Goal: Task Accomplishment & Management: Manage account settings

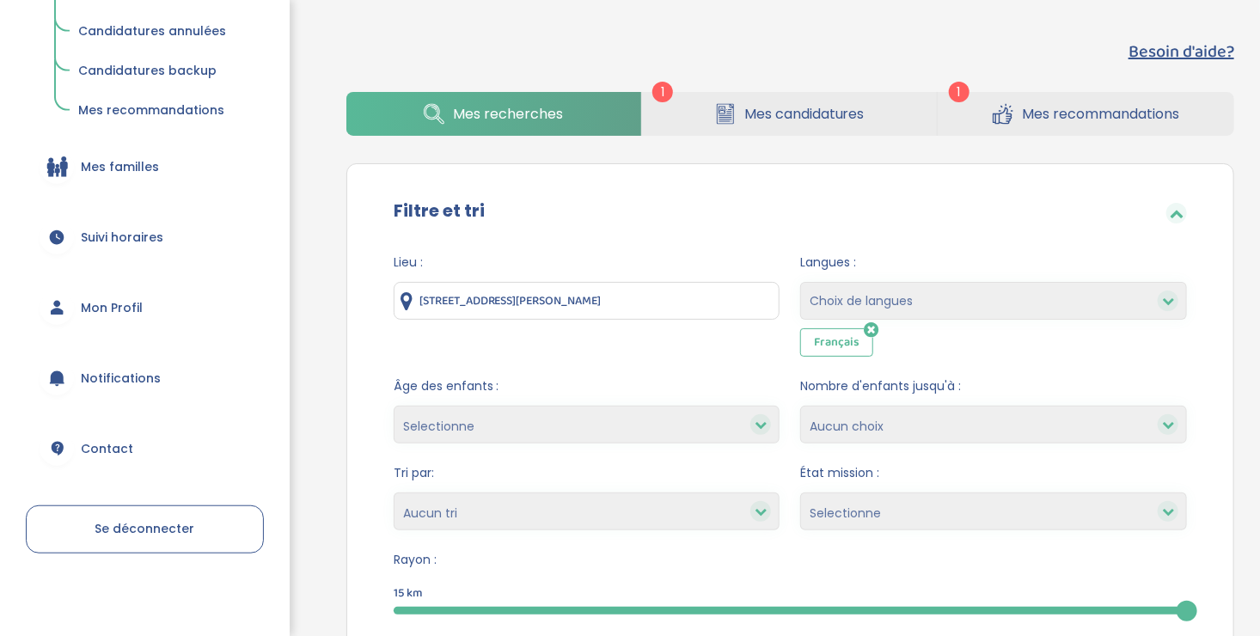
click at [695, 124] on link "Mes candidatures" at bounding box center [789, 114] width 295 height 44
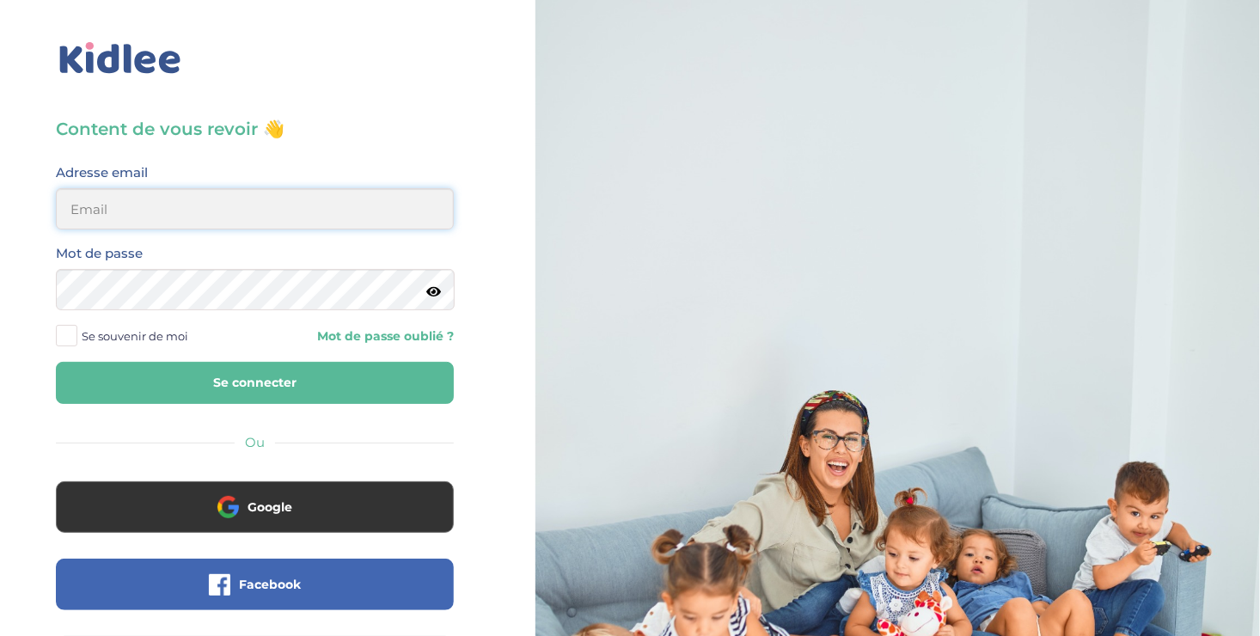
type input "ousmanealhassanetoure@gmail.com"
click at [224, 376] on button "Se connecter" at bounding box center [255, 383] width 398 height 42
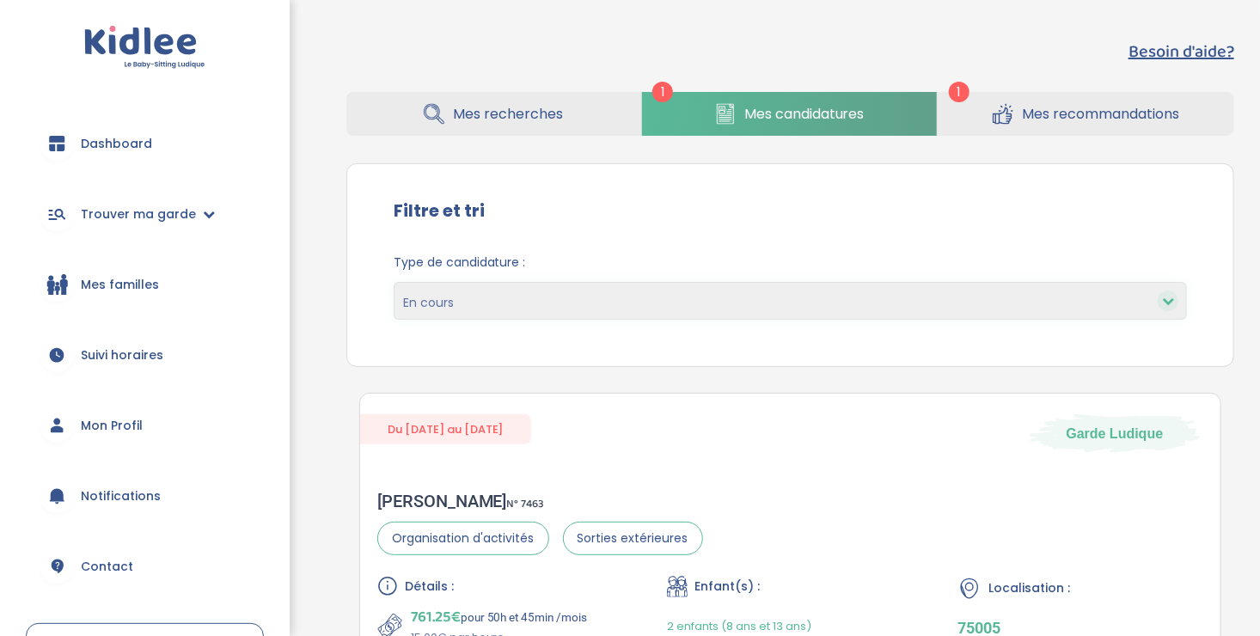
click at [816, 113] on span "Mes candidatures" at bounding box center [804, 113] width 120 height 21
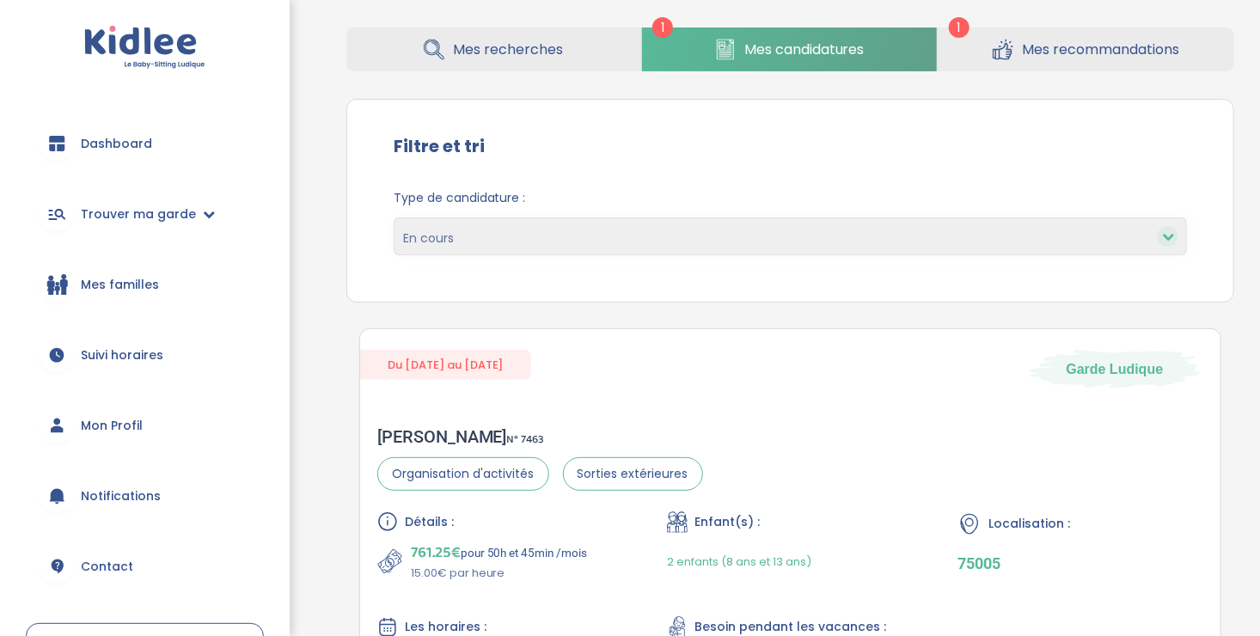
scroll to position [249, 0]
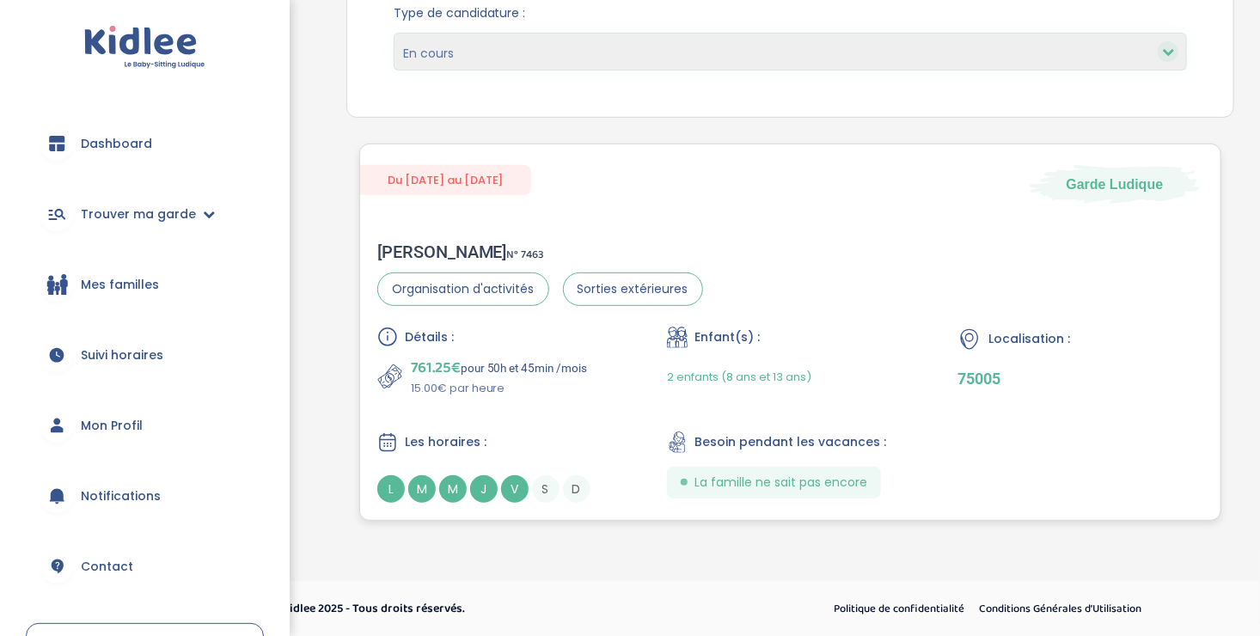
click at [472, 488] on span "J" at bounding box center [484, 489] width 28 height 28
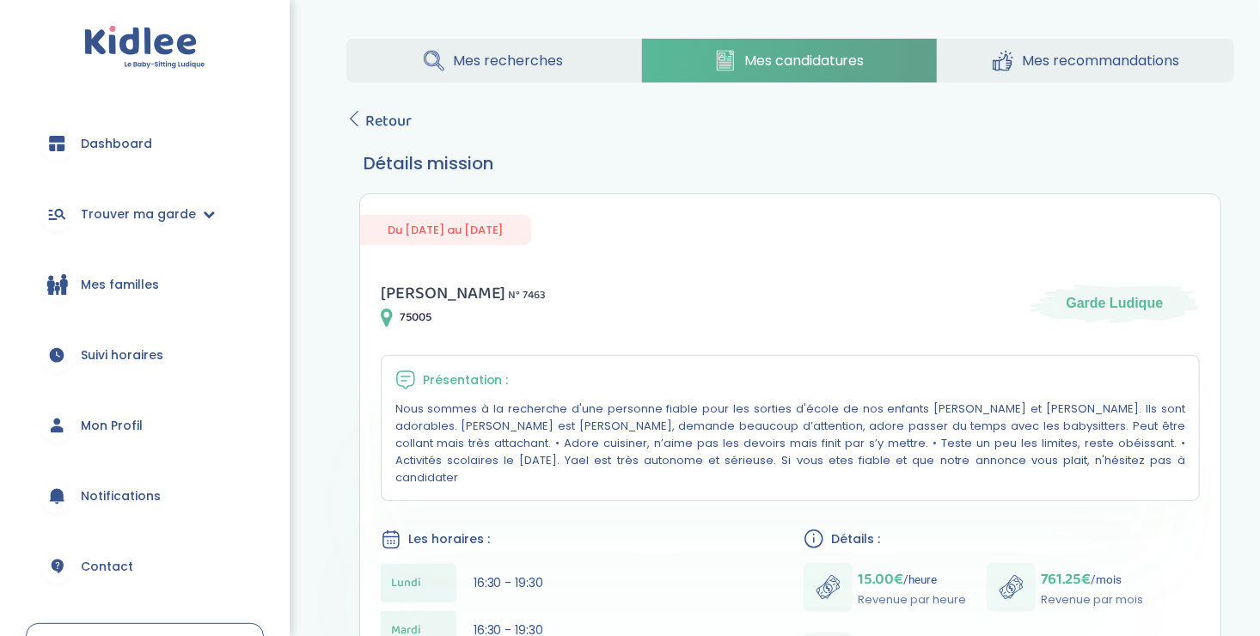
drag, startPoint x: 0, startPoint y: 0, endPoint x: 708, endPoint y: 525, distance: 881.6
click at [708, 529] on div "Les horaires :" at bounding box center [579, 539] width 396 height 21
click at [532, 58] on span "Mes recherches" at bounding box center [508, 60] width 110 height 21
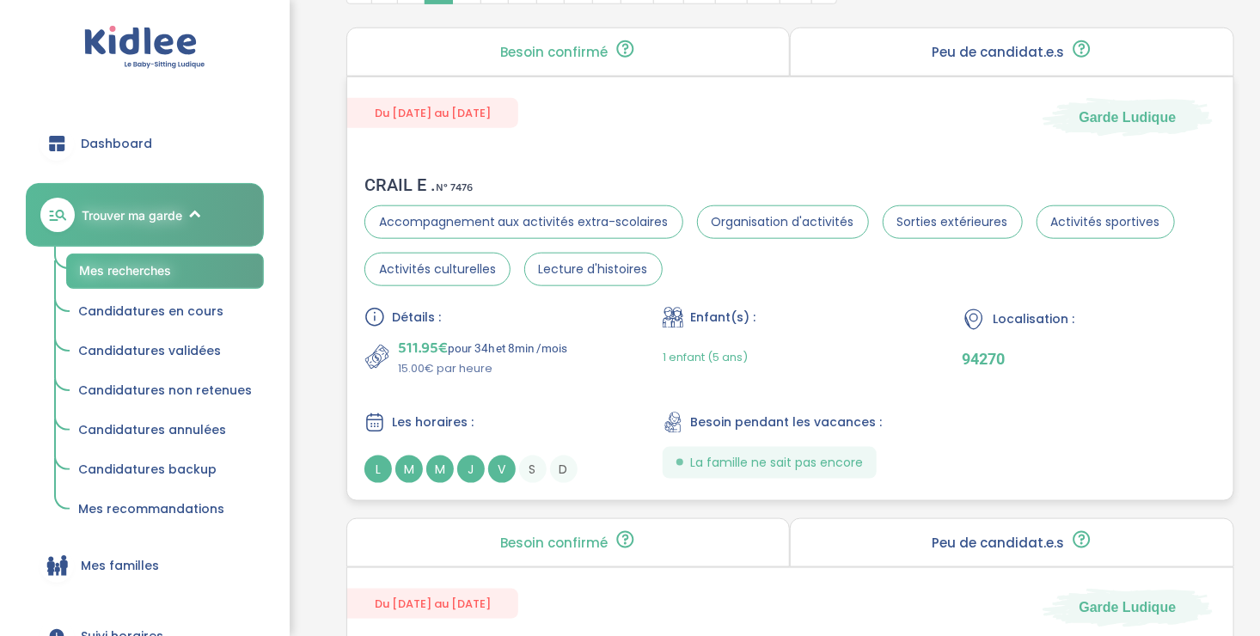
scroll to position [801, 0]
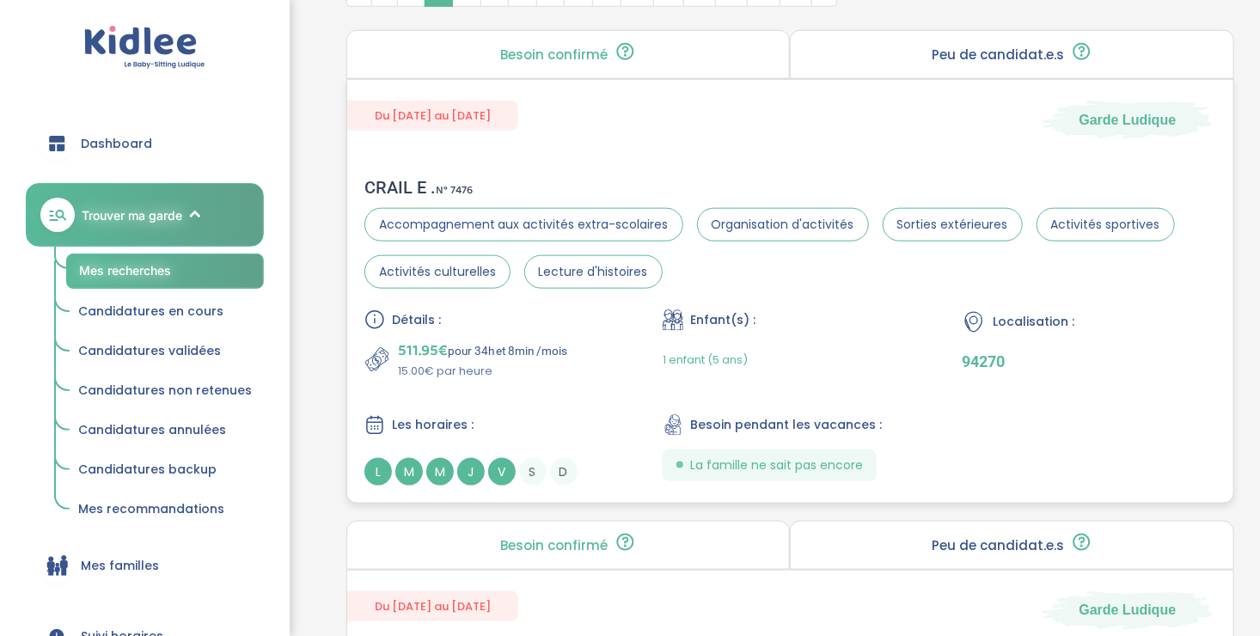
click at [596, 355] on div "511.95€ pour 34h et 8min /mois 15.00€ par heure" at bounding box center [491, 359] width 254 height 41
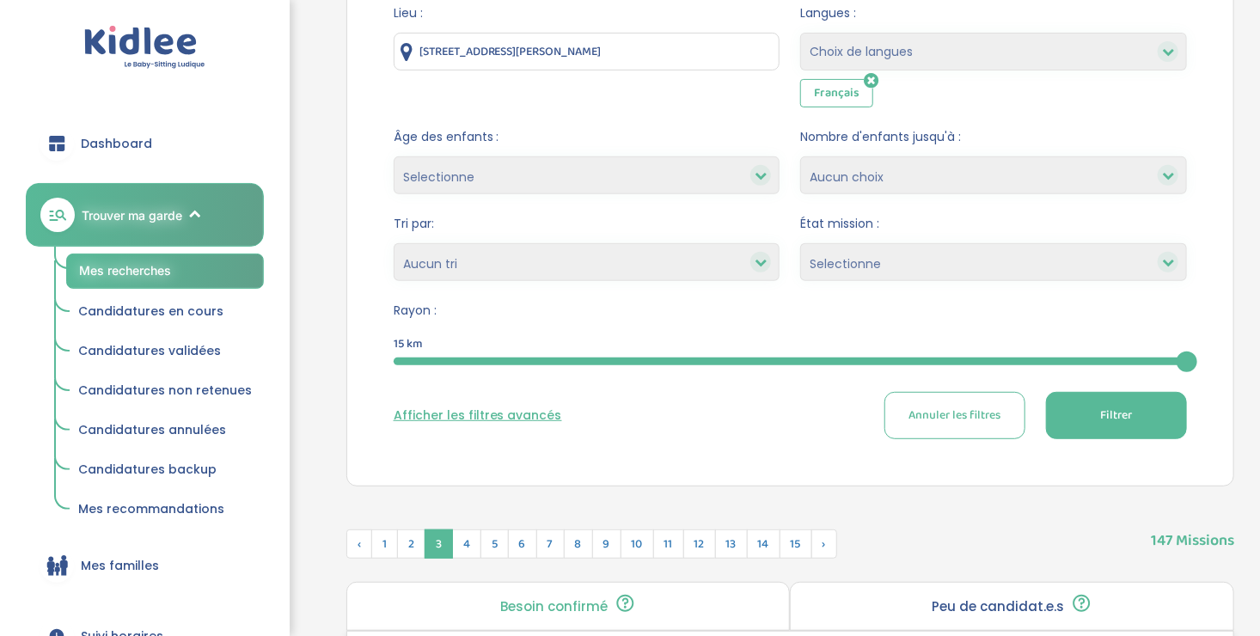
scroll to position [254, 0]
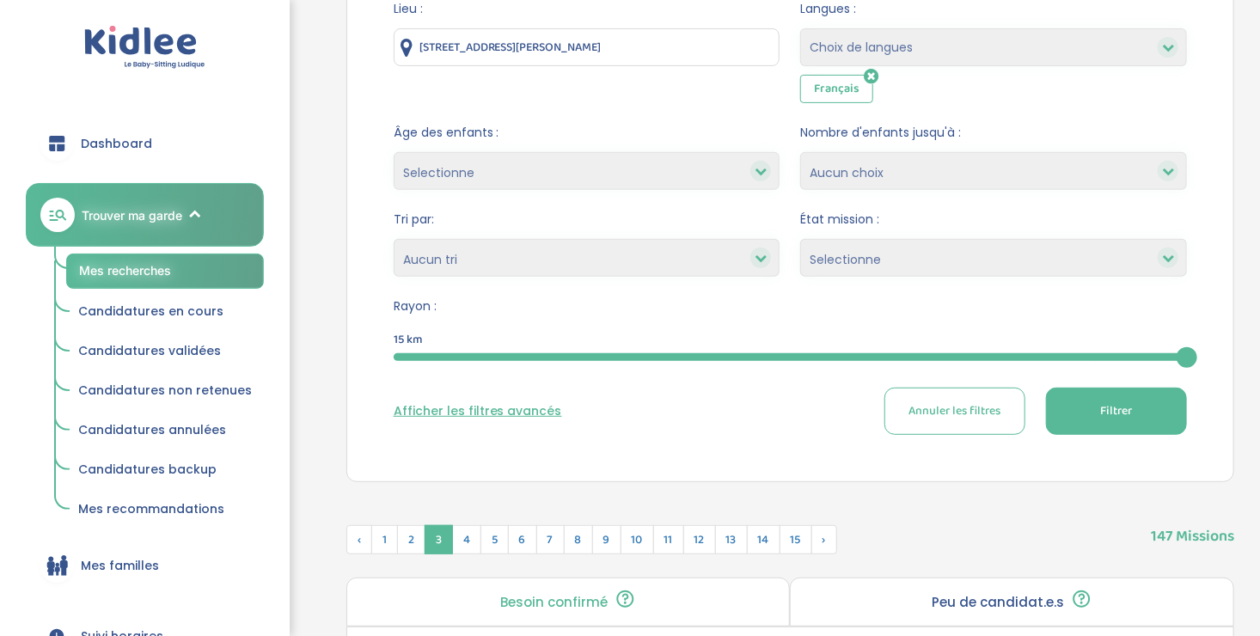
click at [981, 257] on select "Selectionne Nouvelle Mission Peu de candidat.e.s Déjà plusieurs candidat.e.s Pr…" at bounding box center [993, 258] width 387 height 38
select select "Nouvelle Mission"
click at [800, 239] on select "Selectionne Nouvelle Mission Peu de candidat.e.s Déjà plusieurs candidat.e.s Pr…" at bounding box center [993, 258] width 387 height 38
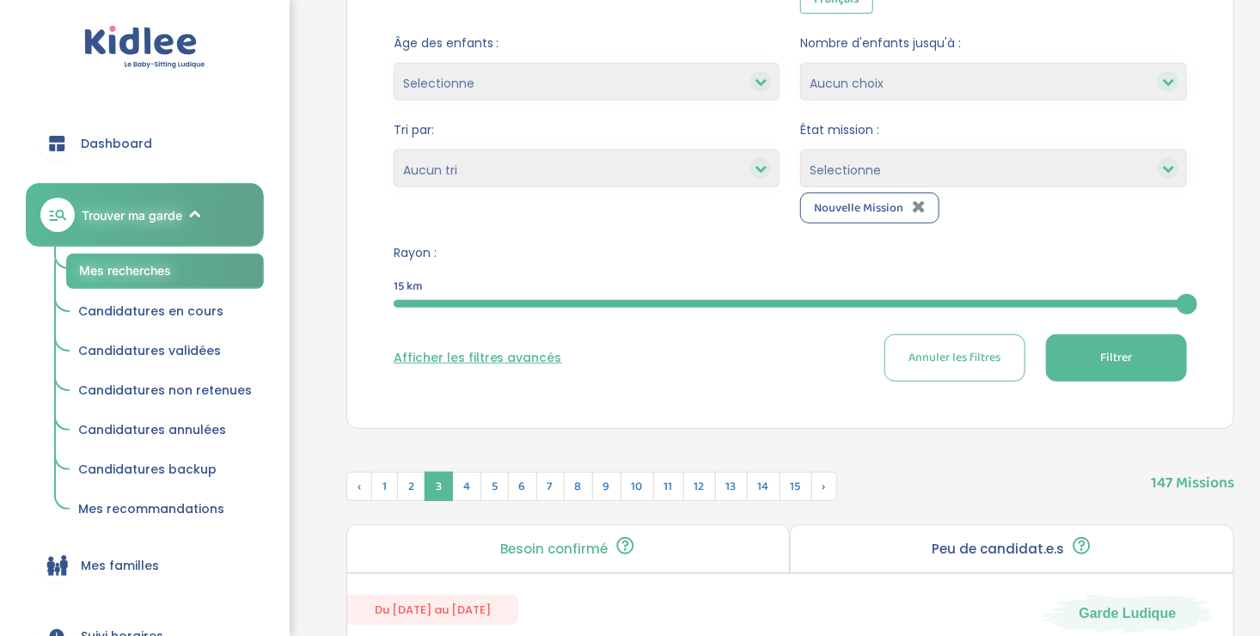
scroll to position [343, 0]
click at [915, 204] on icon at bounding box center [919, 206] width 14 height 17
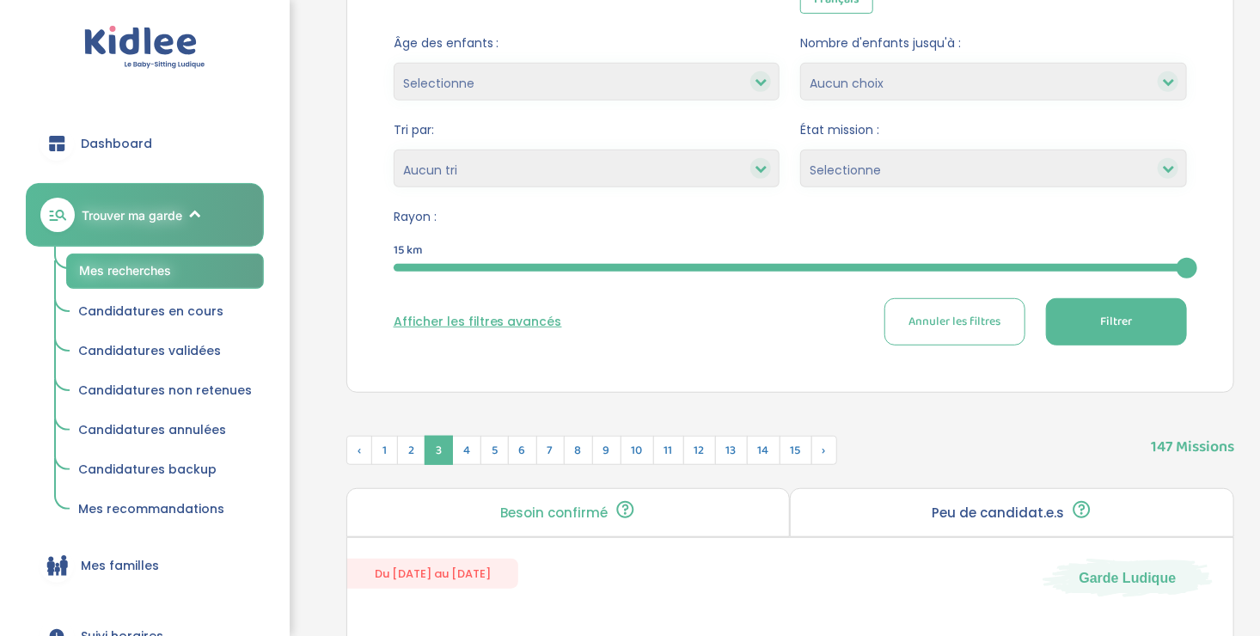
click at [926, 183] on select "Selectionne Nouvelle Mission Peu de candidat.e.s Déjà plusieurs candidat.e.s Pr…" at bounding box center [993, 169] width 387 height 38
select select "Nouvelle Mission"
click at [800, 150] on select "Selectionne Nouvelle Mission Peu de candidat.e.s Déjà plusieurs candidat.e.s Pr…" at bounding box center [993, 169] width 387 height 38
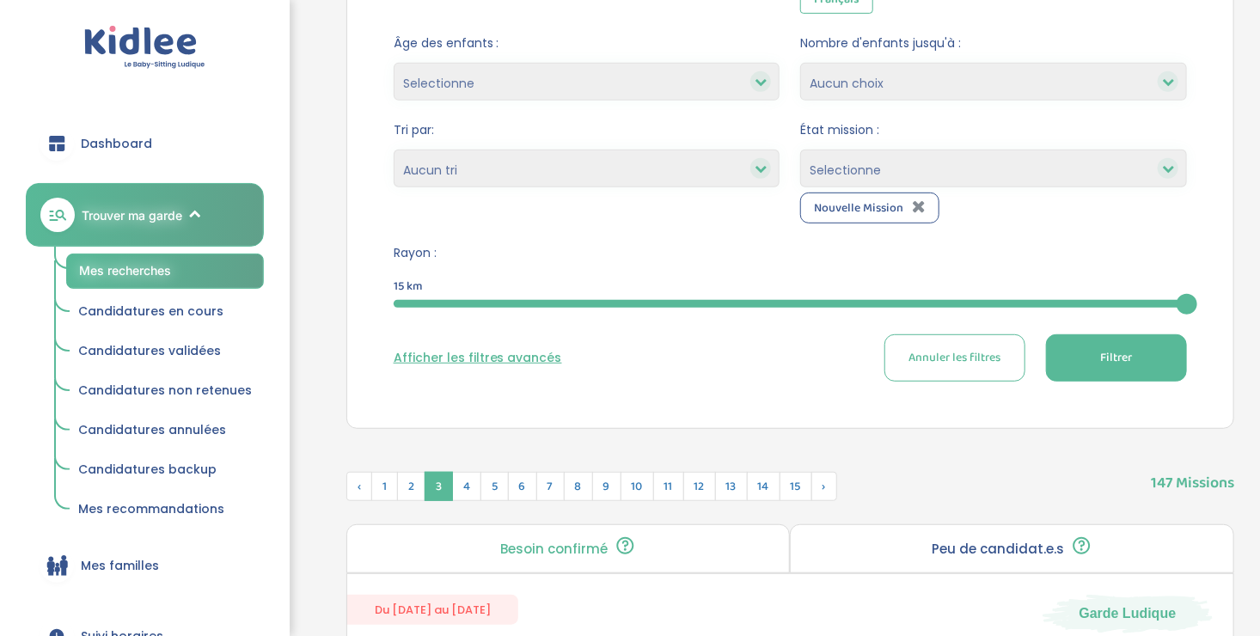
click at [915, 167] on select "Selectionne Nouvelle Mission Peu de candidat.e.s Déjà plusieurs candidat.e.s Pr…" at bounding box center [993, 169] width 387 height 38
select select "Peu de candidat.e.s"
click at [800, 150] on select "Selectionne Nouvelle Mission Peu de candidat.e.s Déjà plusieurs candidat.e.s Pr…" at bounding box center [993, 169] width 387 height 38
select select
click at [529, 156] on select "Heures par semaine (croissant) Heures par semaine (décroissant) Date de démarra…" at bounding box center [587, 169] width 387 height 38
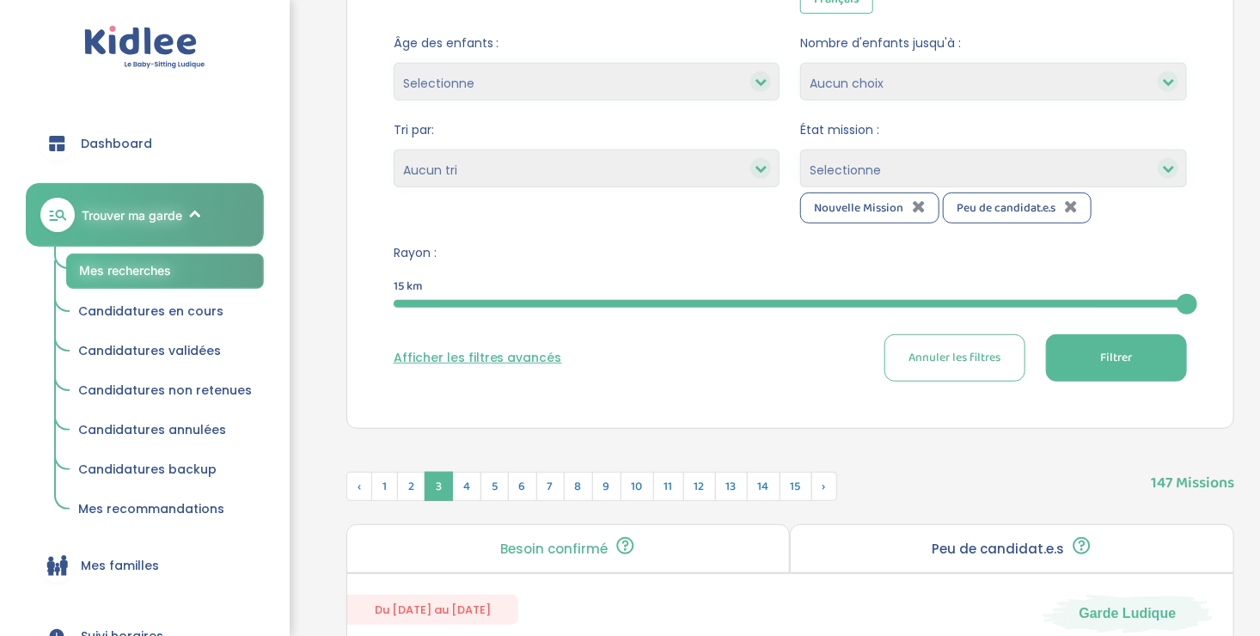
click at [842, 424] on div "Filtre et tri Lieu : 68 Avenue Jean Jaurès, 93120 La Courneuve, France Langues …" at bounding box center [790, 124] width 888 height 608
click at [1138, 367] on button "Filtrer" at bounding box center [1116, 357] width 141 height 47
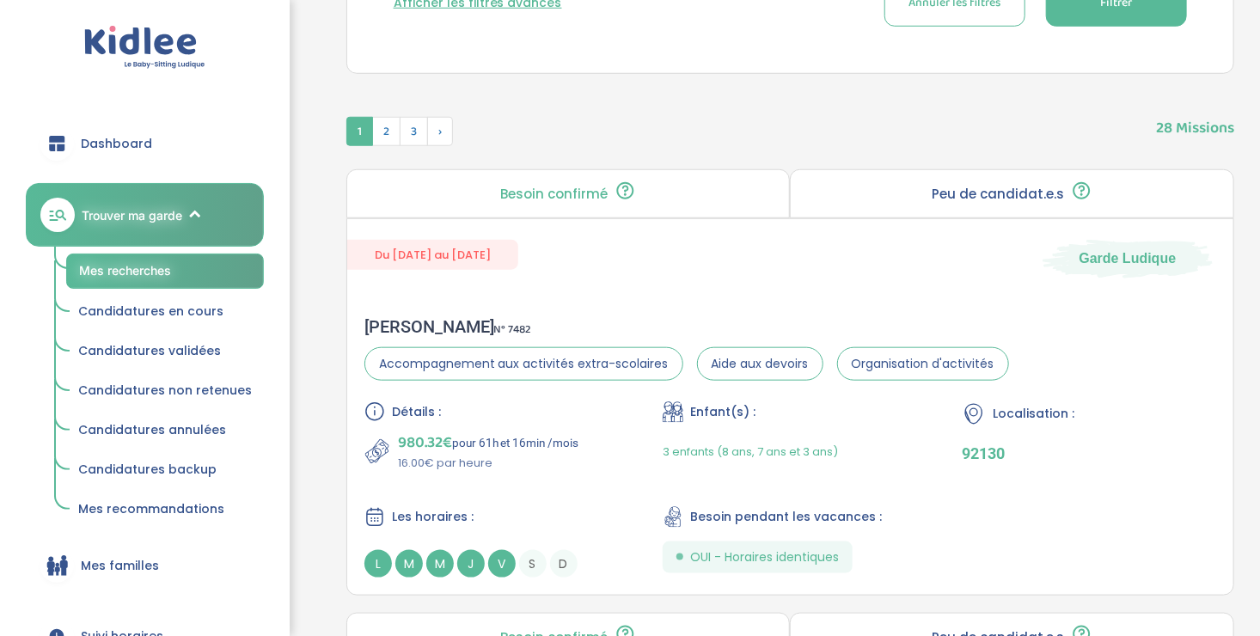
scroll to position [749, 0]
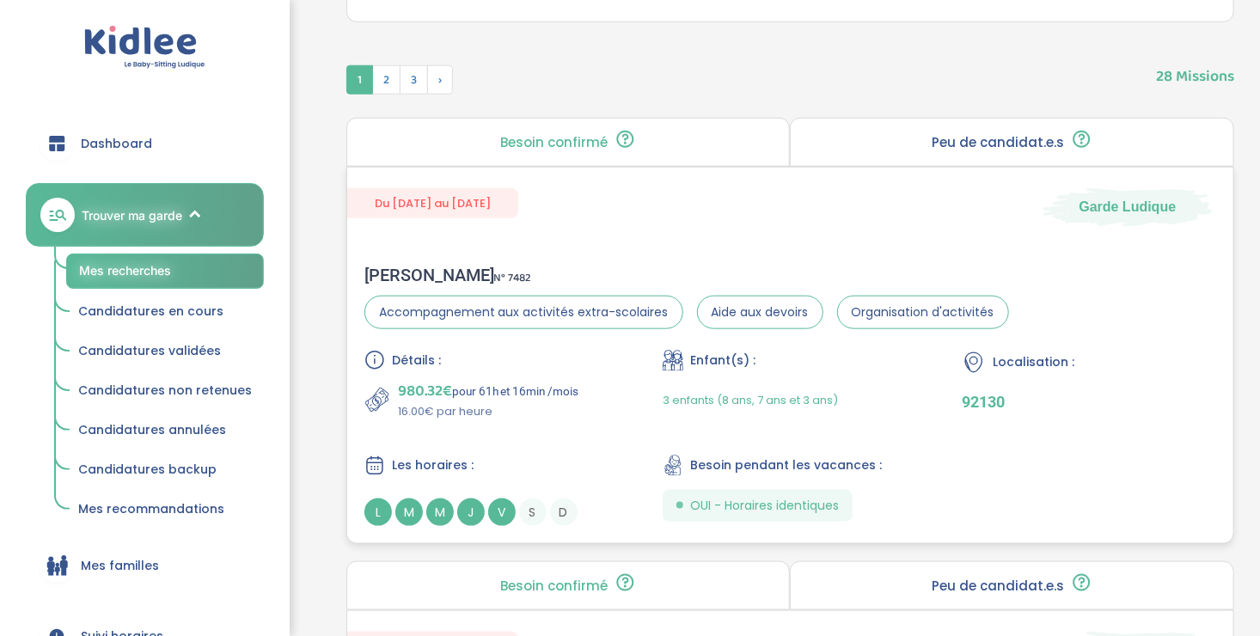
click at [627, 354] on div "Détails : 980.32€ pour 61h et 16min /mois 16.00€ par heure Enfant(s) : 3 enfant…" at bounding box center [790, 438] width 852 height 176
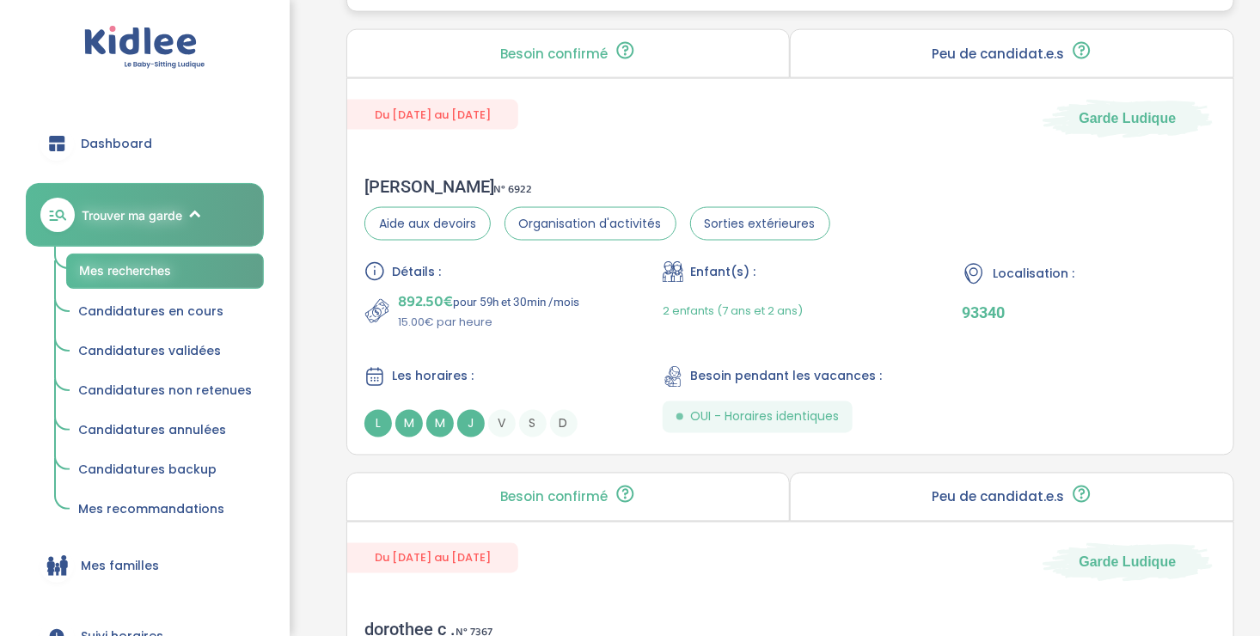
scroll to position [1287, 0]
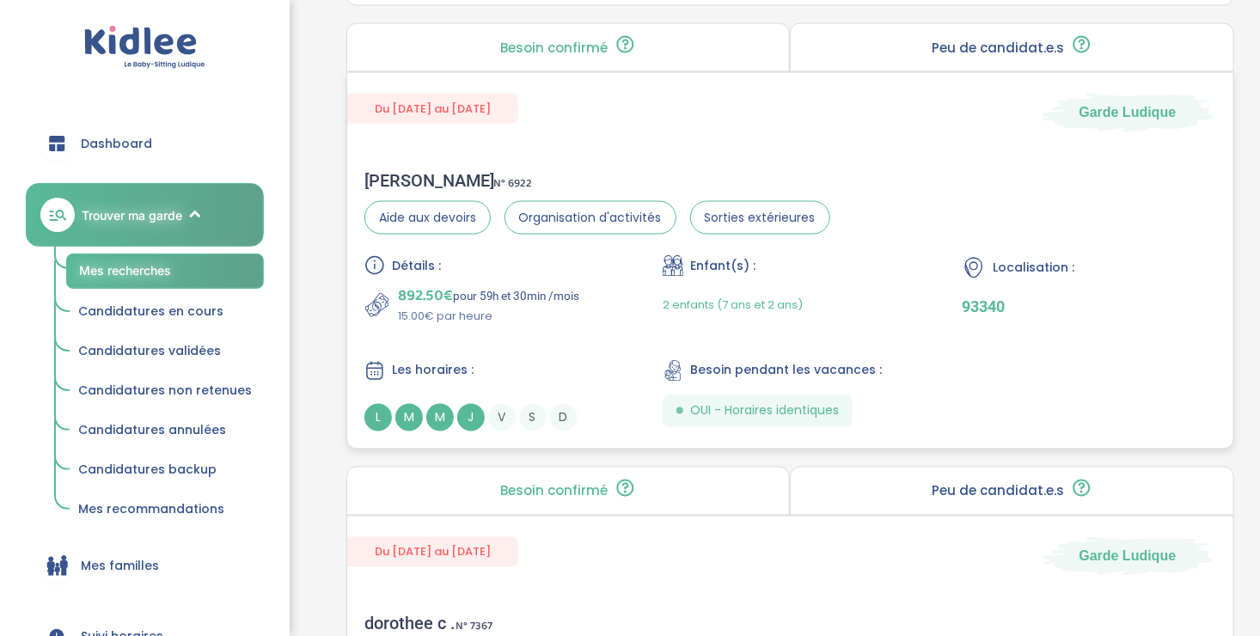
click at [597, 322] on div "Détails : 892.50€ pour 59h et 30min /mois 15.00€ par heure Enfant(s) : 2 enfant…" at bounding box center [790, 343] width 852 height 176
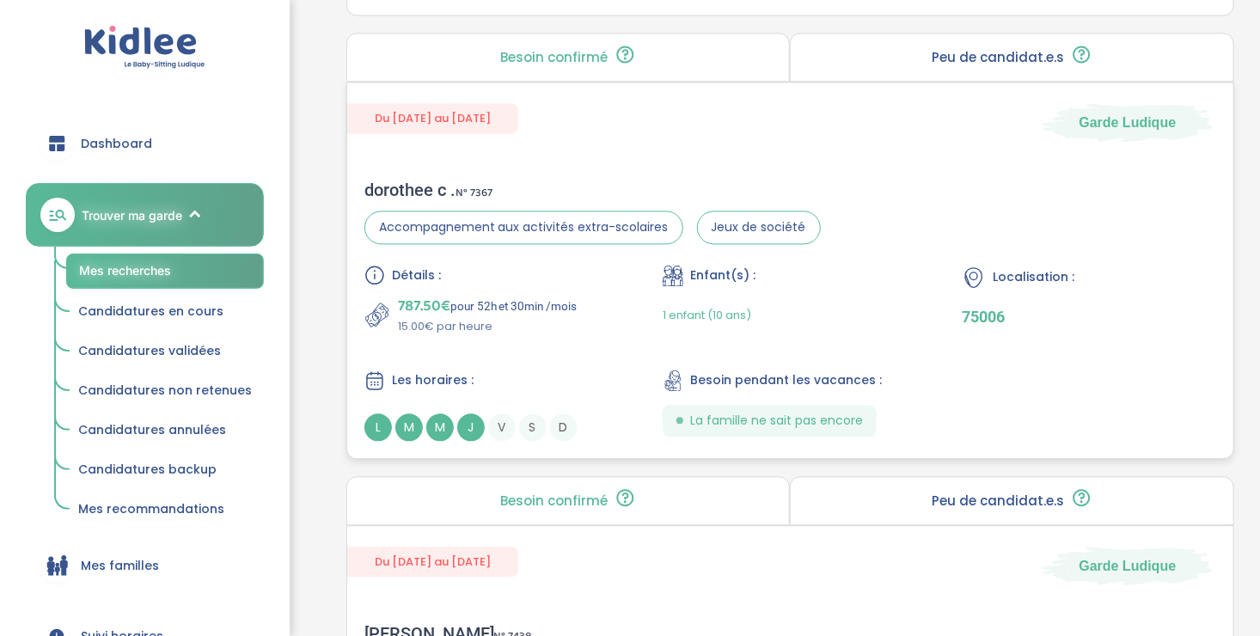
scroll to position [1753, 0]
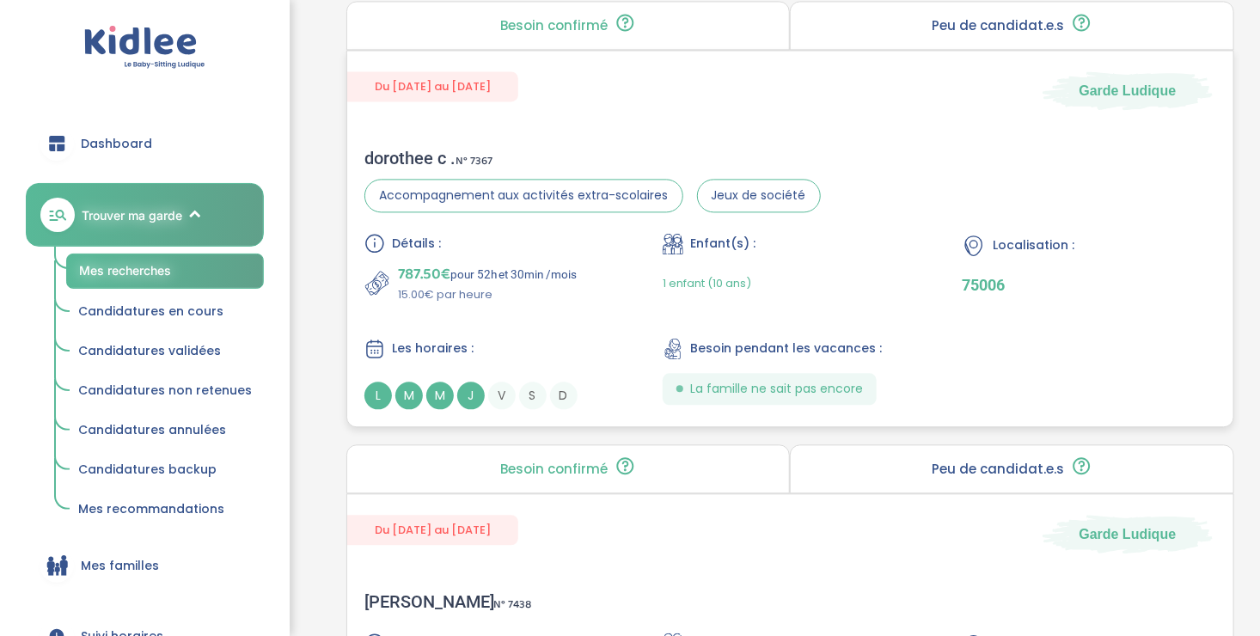
click at [593, 310] on div "Détails : 787.50€ pour 52h et 30min /mois 15.00€ par heure Enfant(s) : 1 enfant…" at bounding box center [790, 321] width 852 height 176
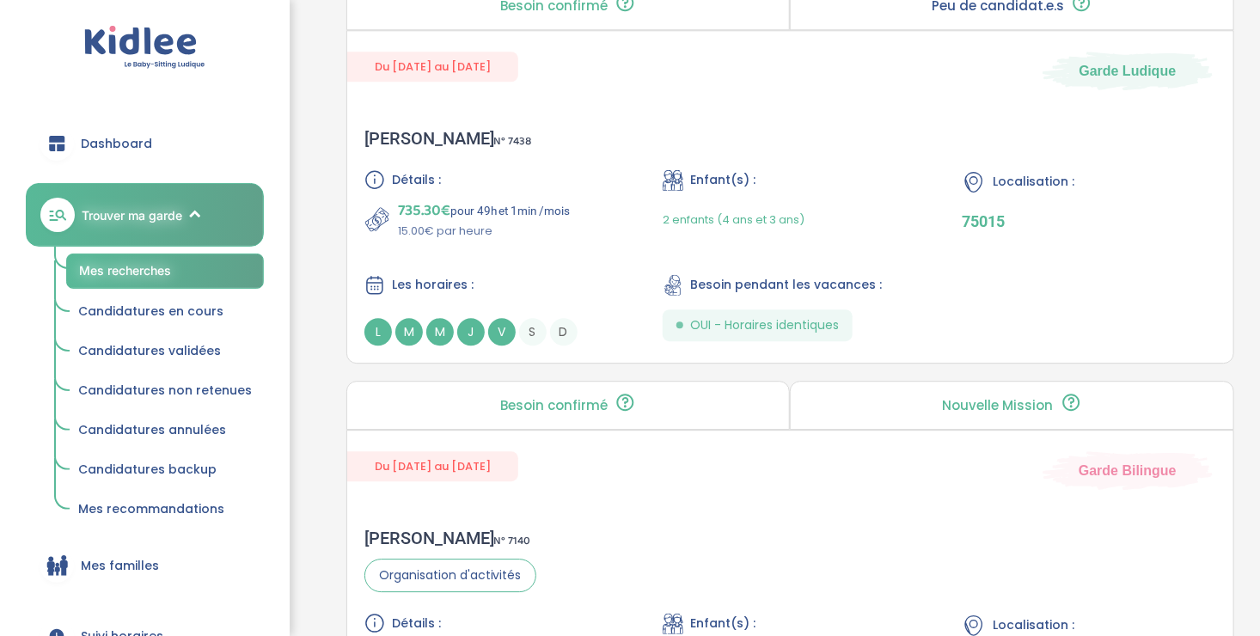
scroll to position [2217, 0]
click at [544, 273] on div "Les horaires :" at bounding box center [491, 283] width 254 height 21
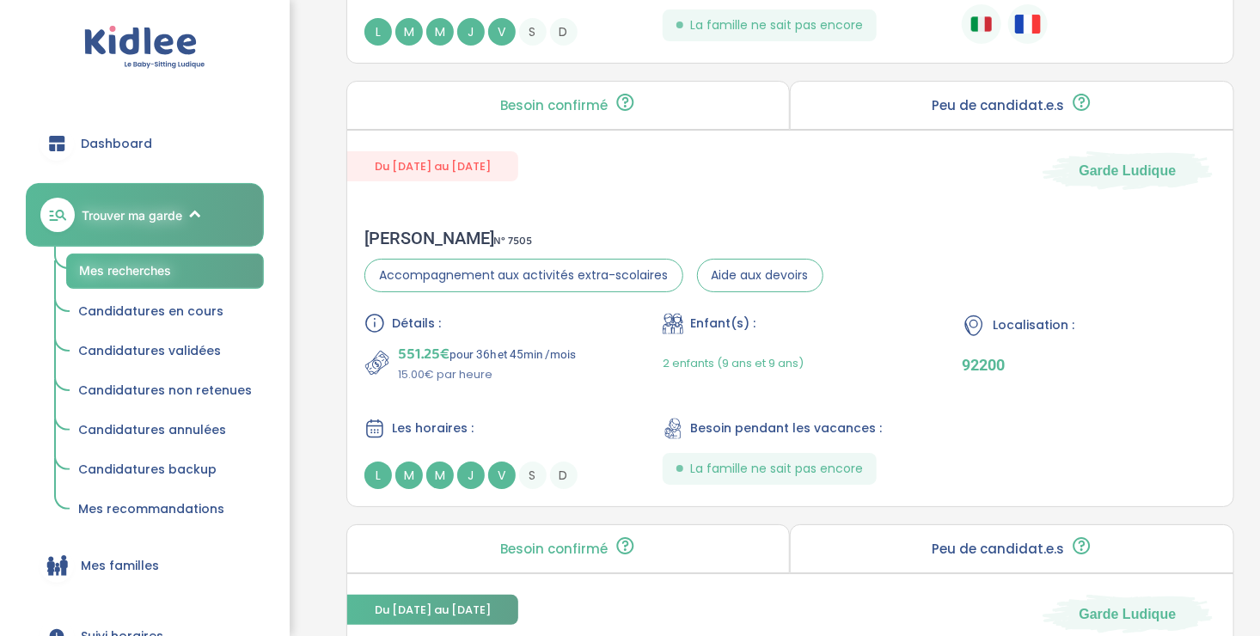
scroll to position [2961, 0]
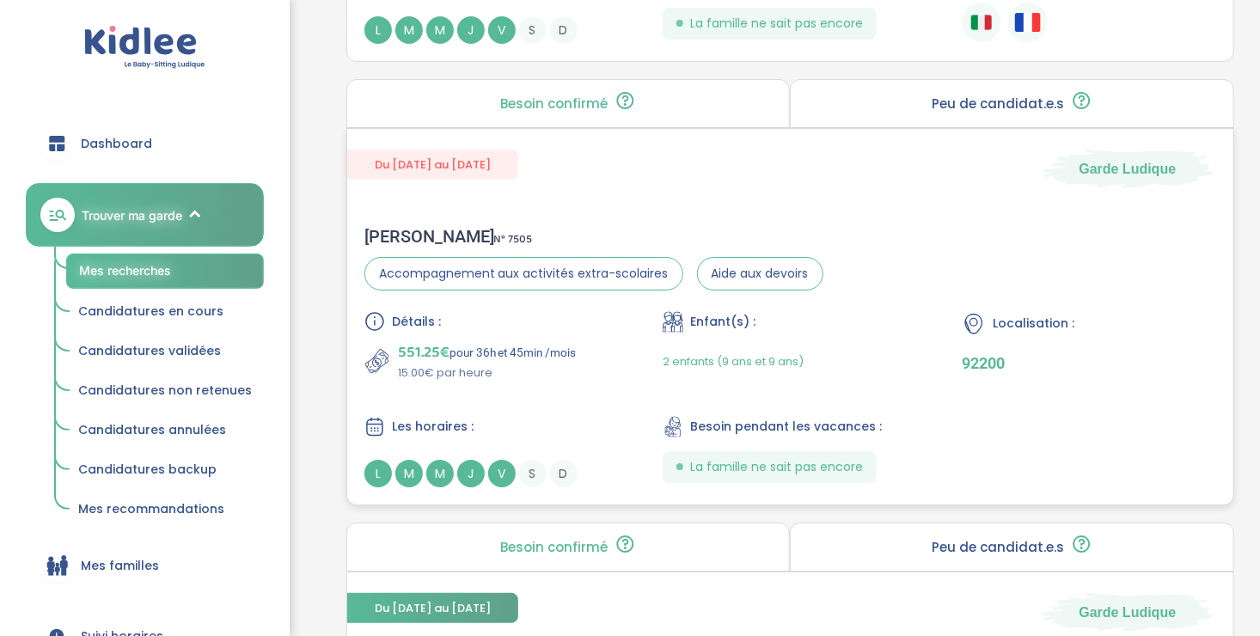
click at [671, 371] on div "2 enfants (9 ans et 9 ans)" at bounding box center [733, 361] width 141 height 40
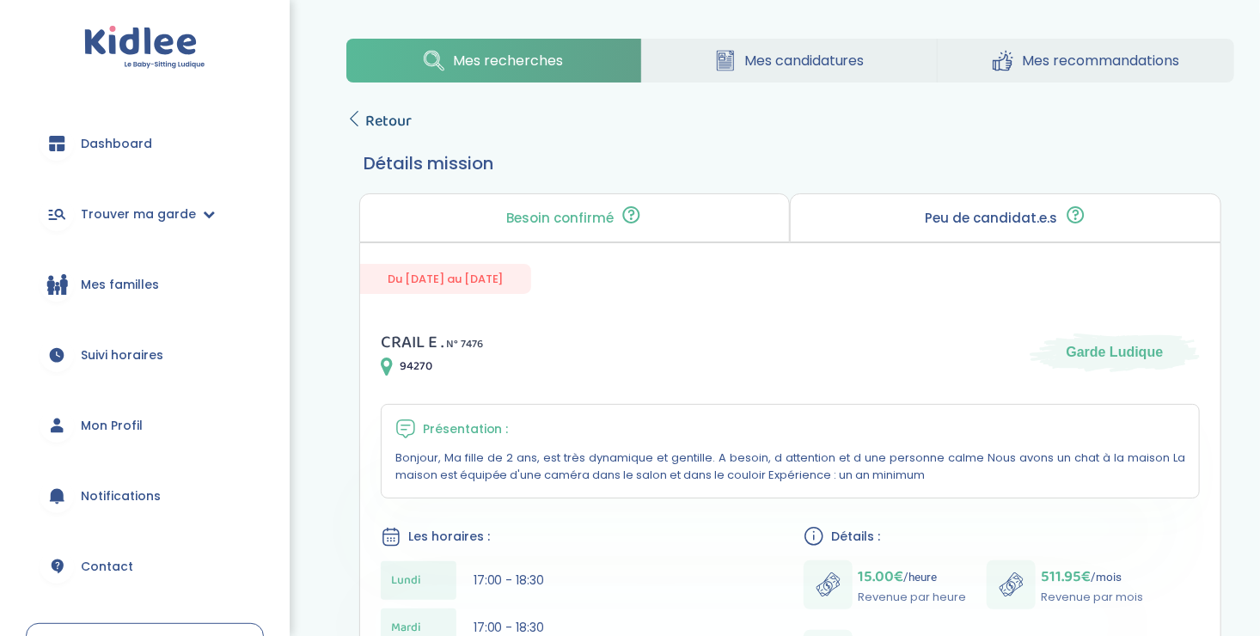
click at [355, 118] on icon at bounding box center [353, 118] width 15 height 15
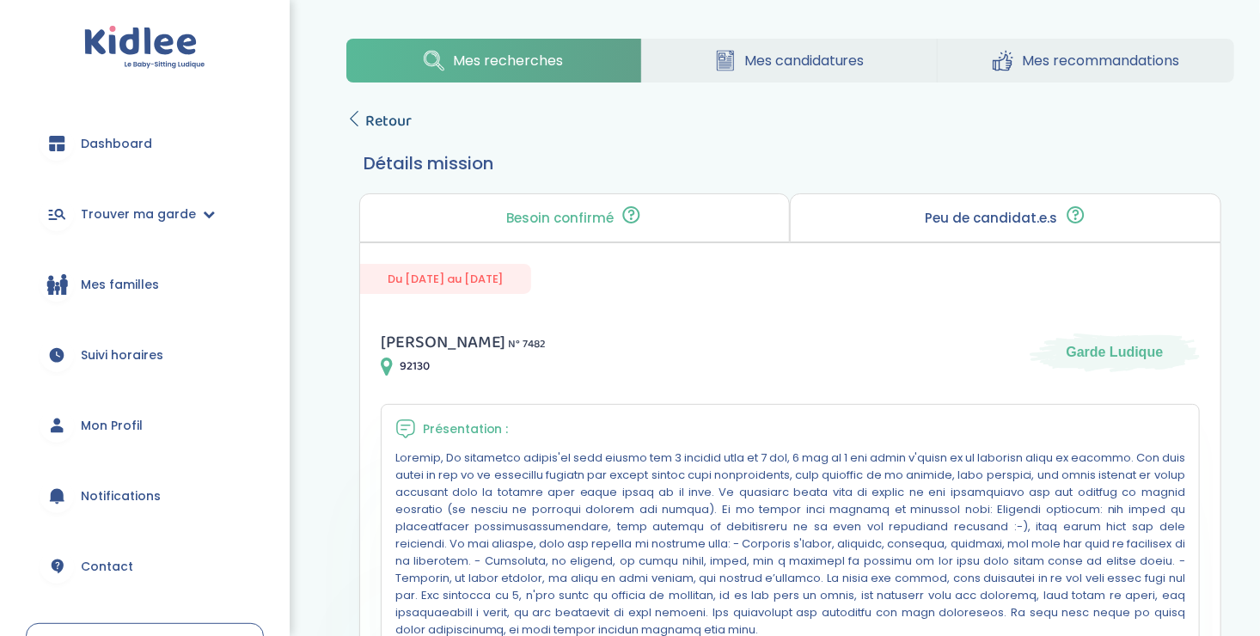
click at [353, 113] on icon at bounding box center [353, 118] width 15 height 15
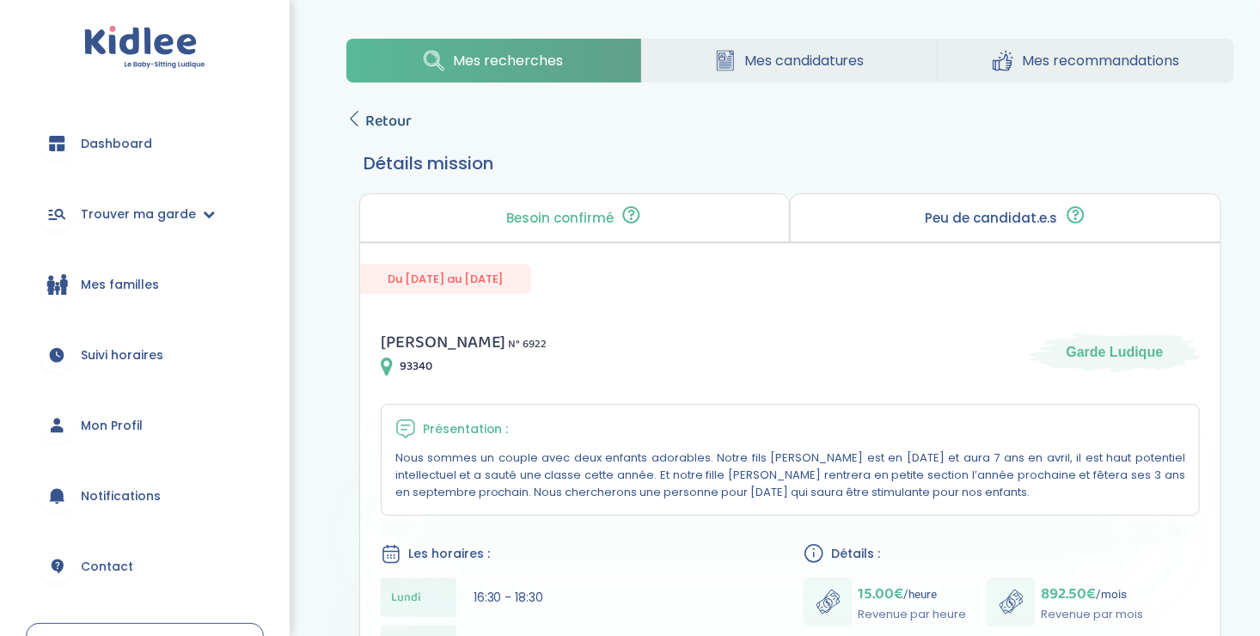
click at [352, 118] on icon at bounding box center [353, 118] width 15 height 15
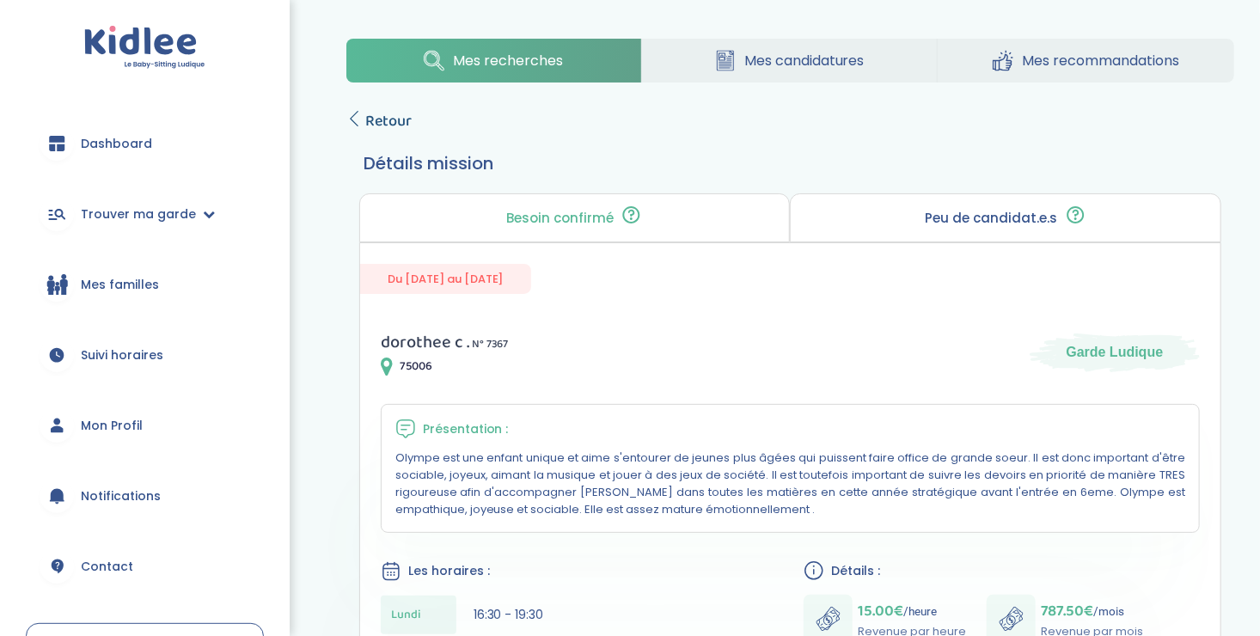
click at [356, 115] on icon at bounding box center [353, 118] width 15 height 15
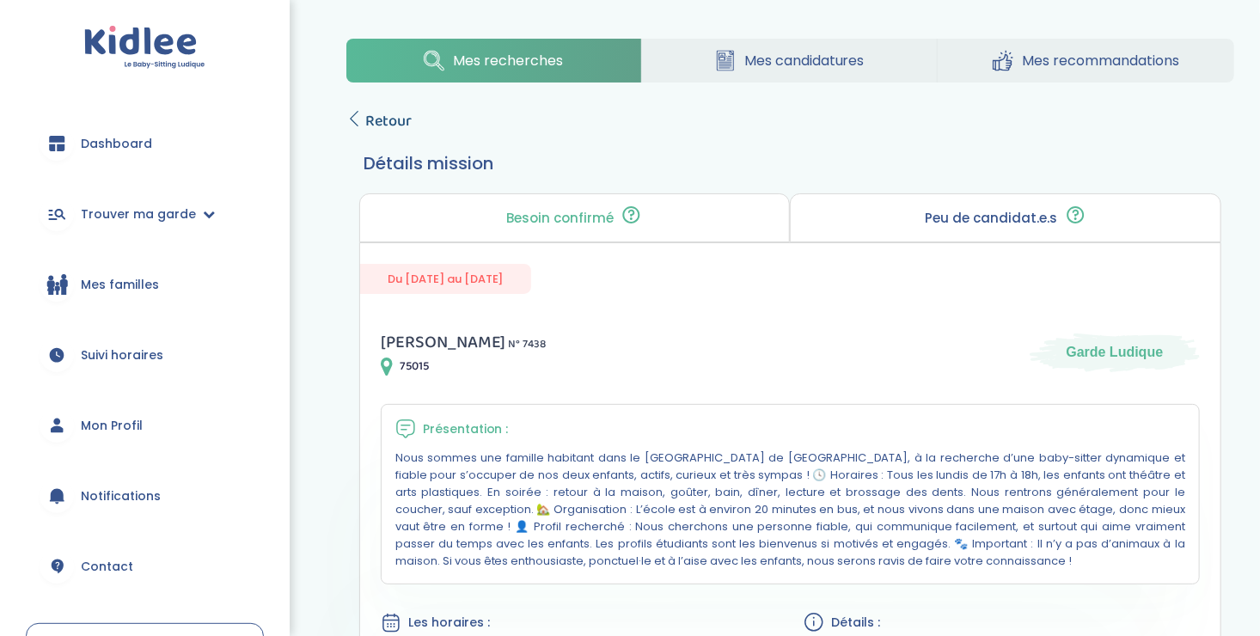
click at [355, 114] on icon at bounding box center [353, 118] width 15 height 15
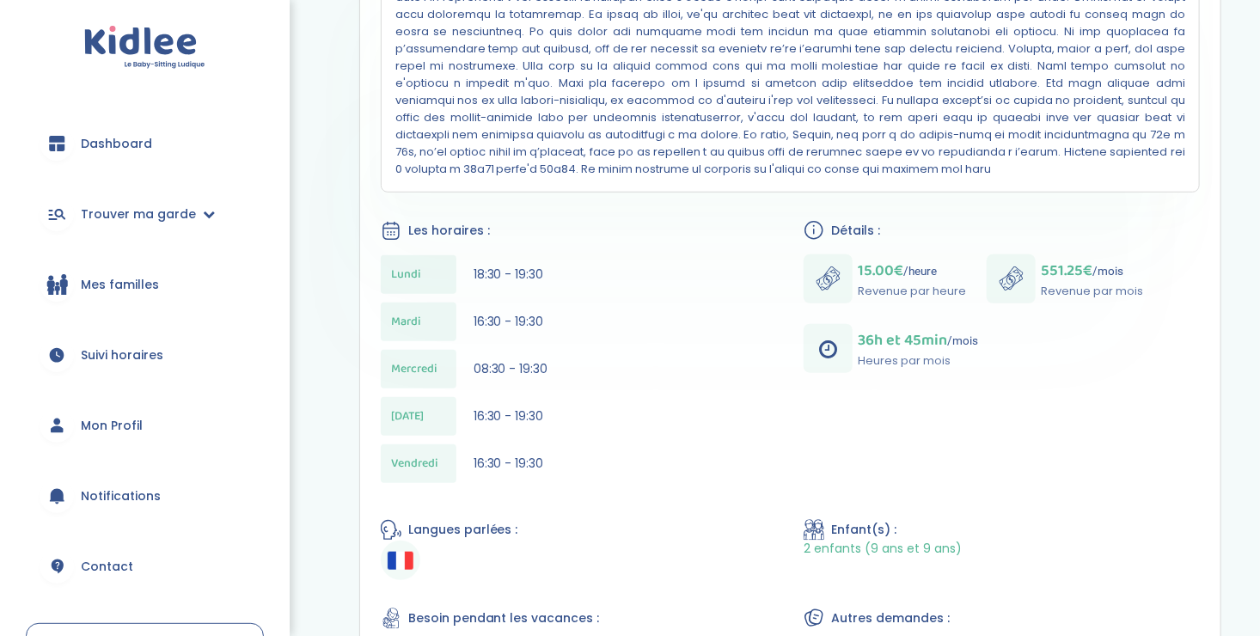
scroll to position [478, 0]
click at [671, 371] on div "[DATE] 08:30 - 19:30" at bounding box center [579, 369] width 396 height 39
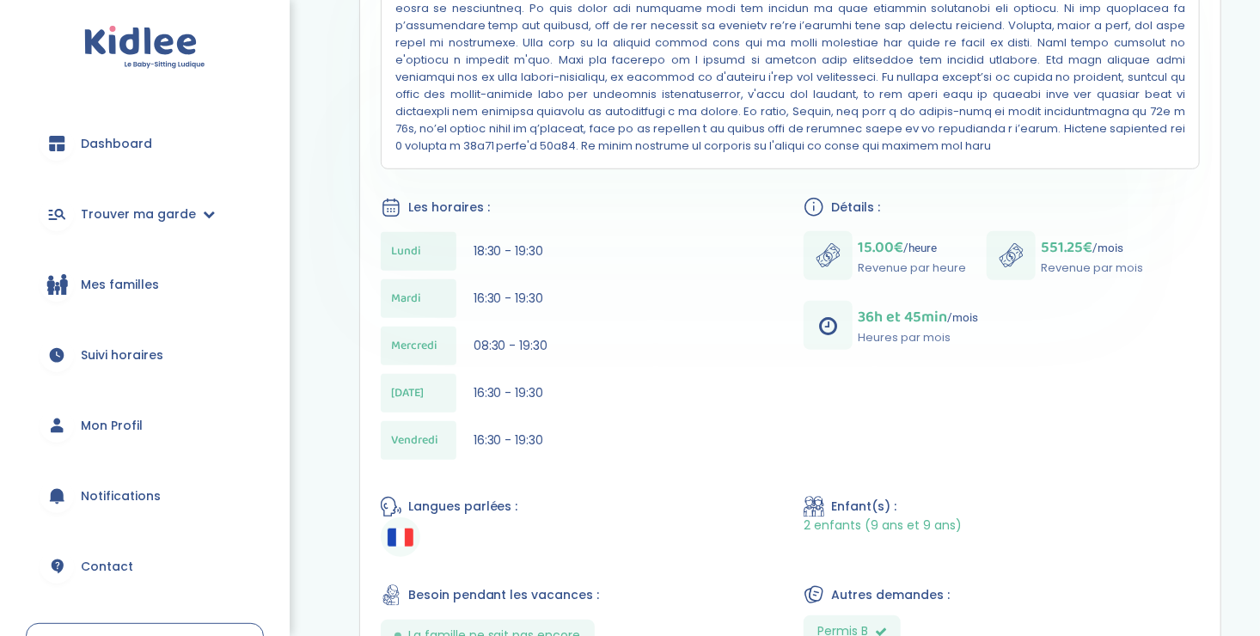
scroll to position [246, 0]
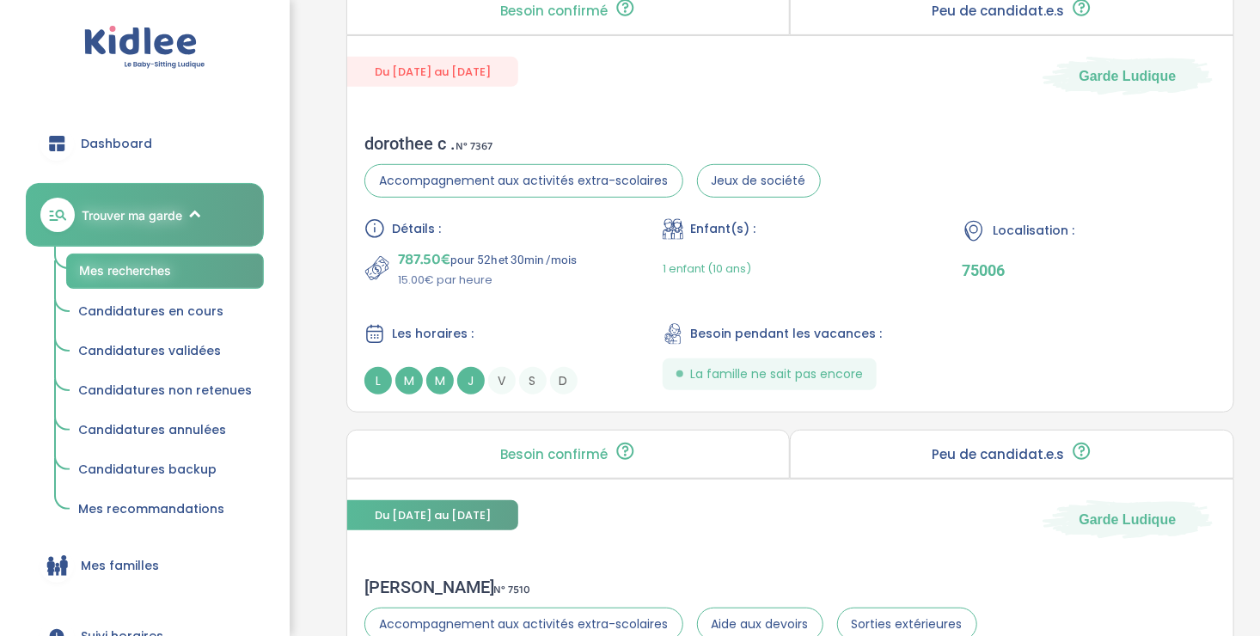
scroll to position [3542, 0]
click at [582, 275] on div "787.50€ pour 52h et 30min /mois 15.00€ par heure" at bounding box center [491, 267] width 254 height 41
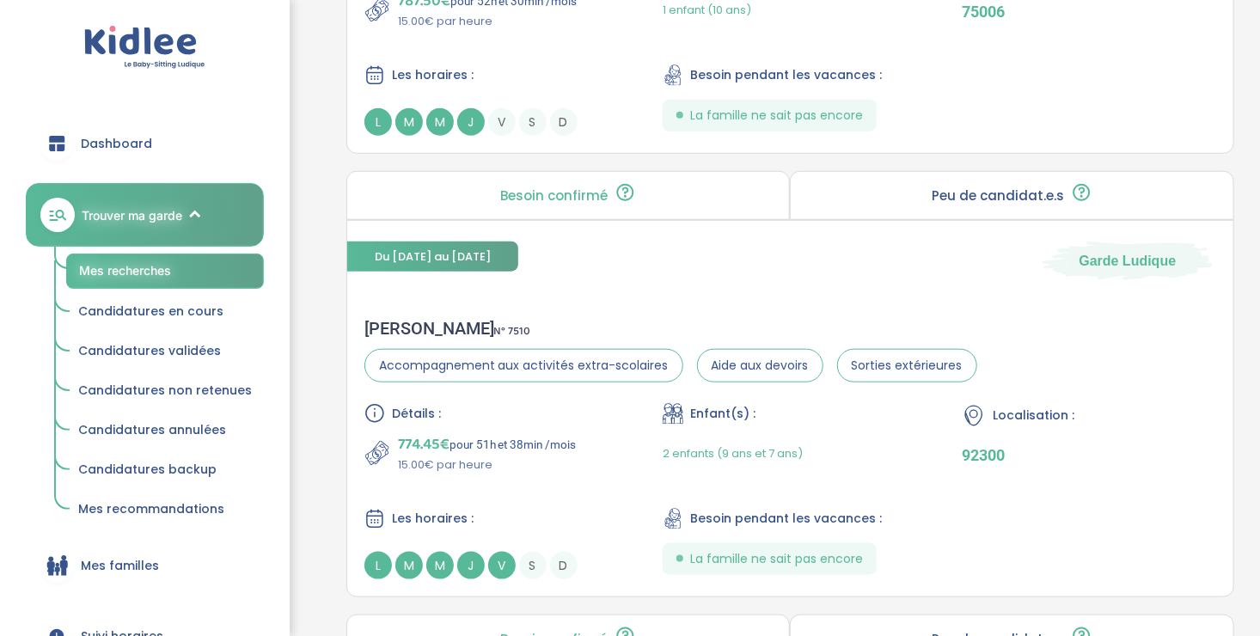
scroll to position [3844, 0]
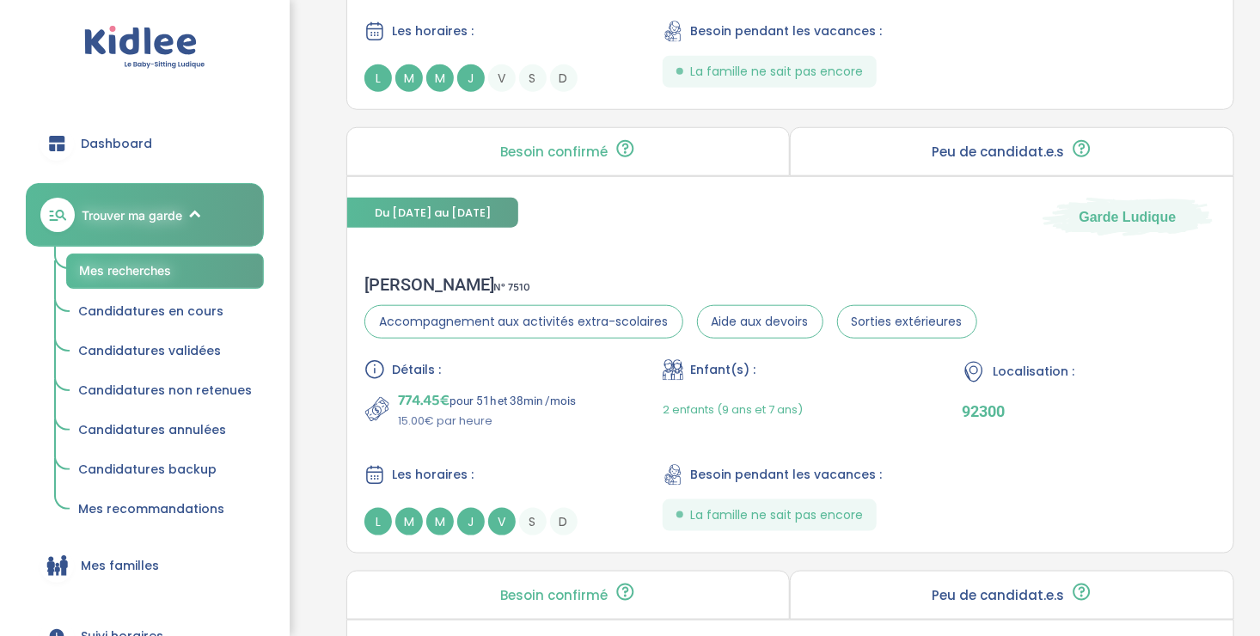
click at [565, 421] on div "Détails : 774.45€ pour 51h et 38min /mois 15.00€ par heure Enfant(s) : 2 enfant…" at bounding box center [790, 447] width 852 height 176
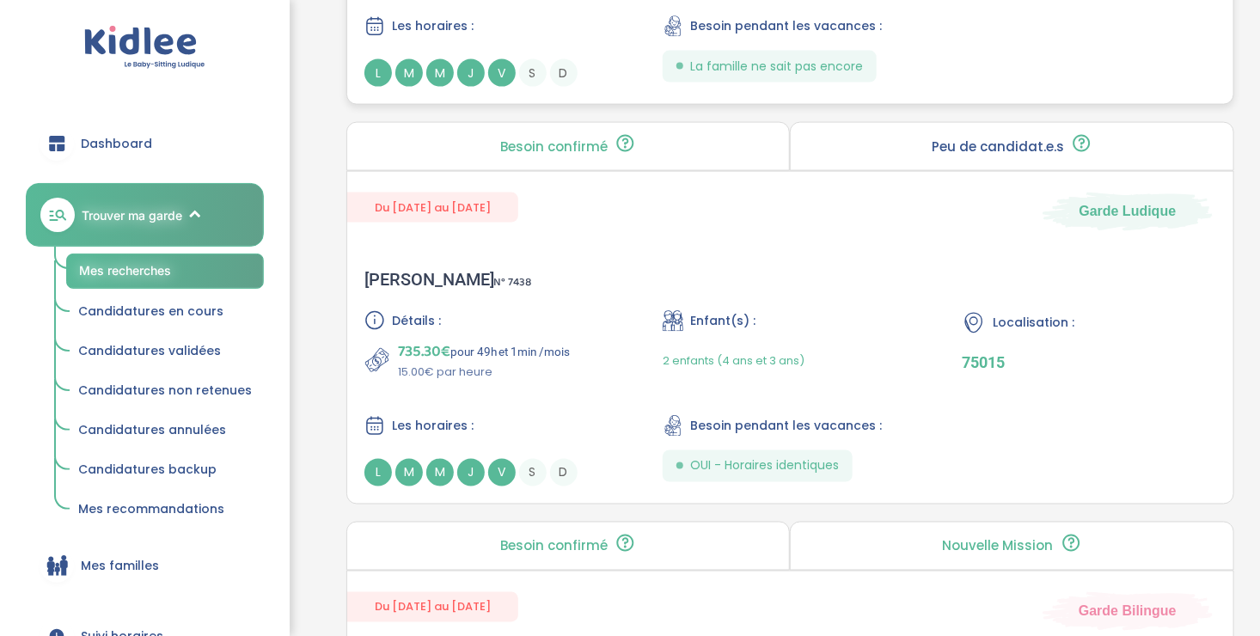
scroll to position [4297, 0]
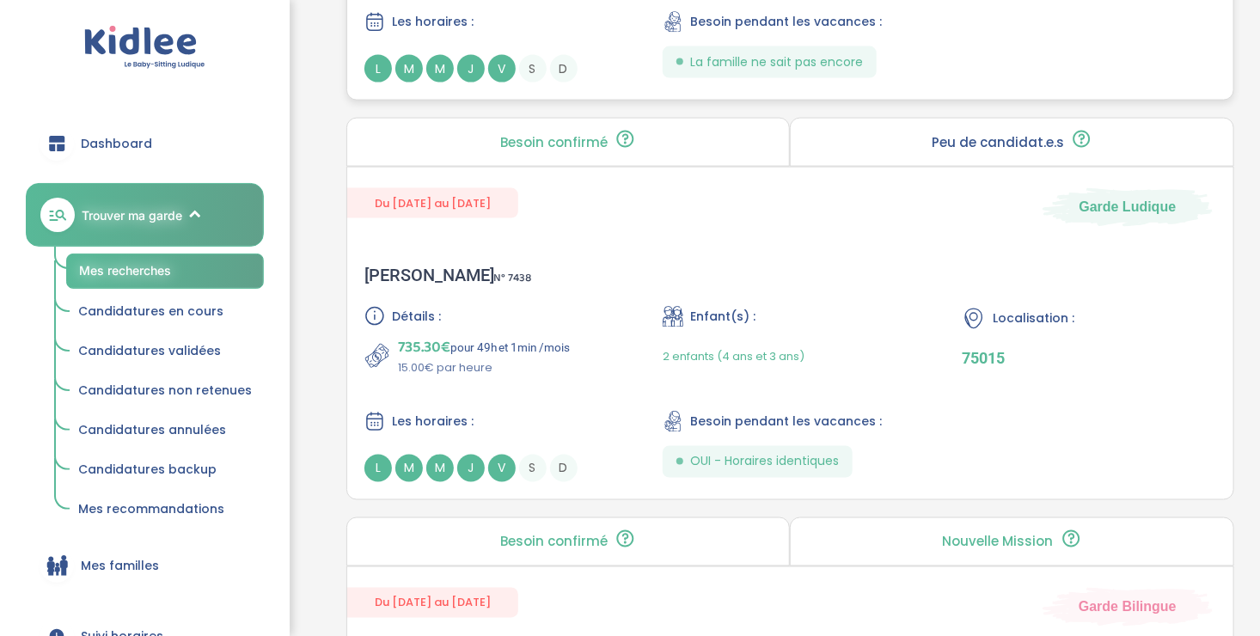
click at [558, 411] on div "Les horaires :" at bounding box center [491, 421] width 254 height 21
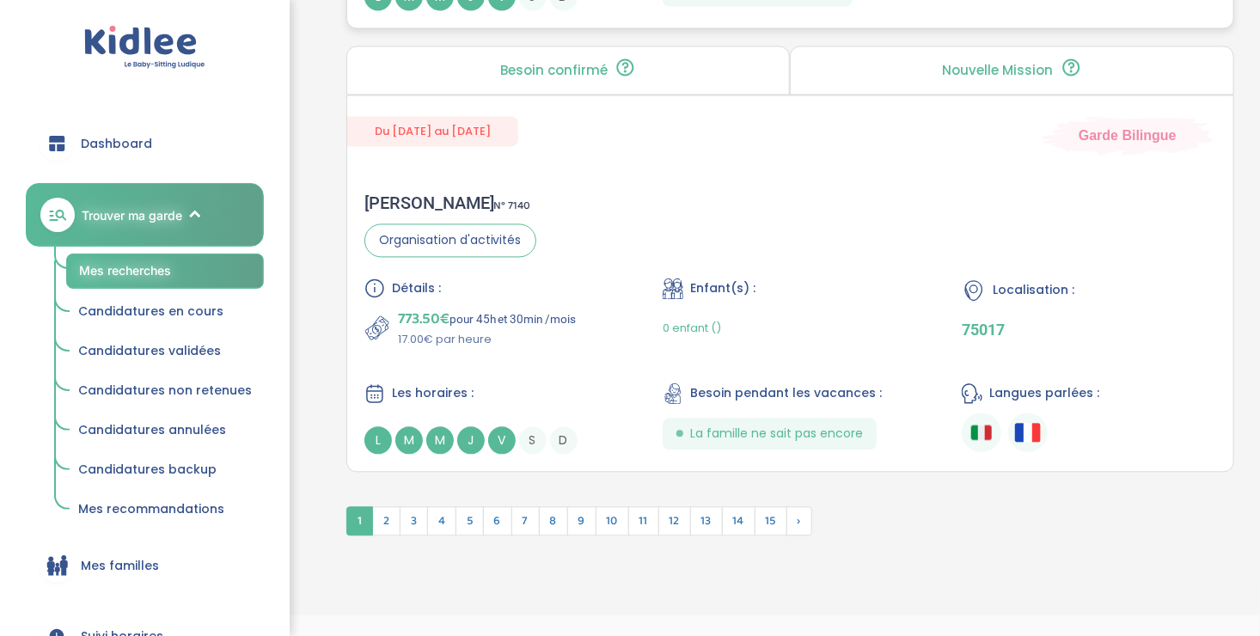
scroll to position [4770, 0]
click at [386, 516] on span "2" at bounding box center [386, 519] width 28 height 29
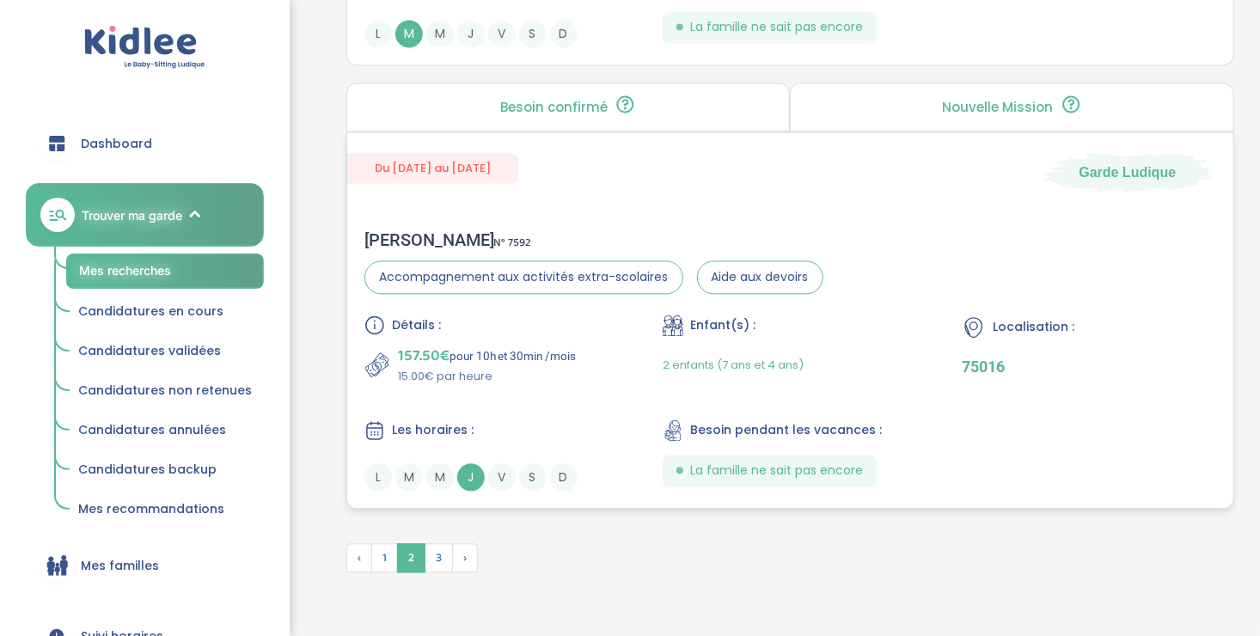
click at [551, 394] on div "Détails : 157.50€ pour 10h et 30min /mois 15.00€ par heure Enfant(s) : 2 enfant…" at bounding box center [790, 403] width 852 height 176
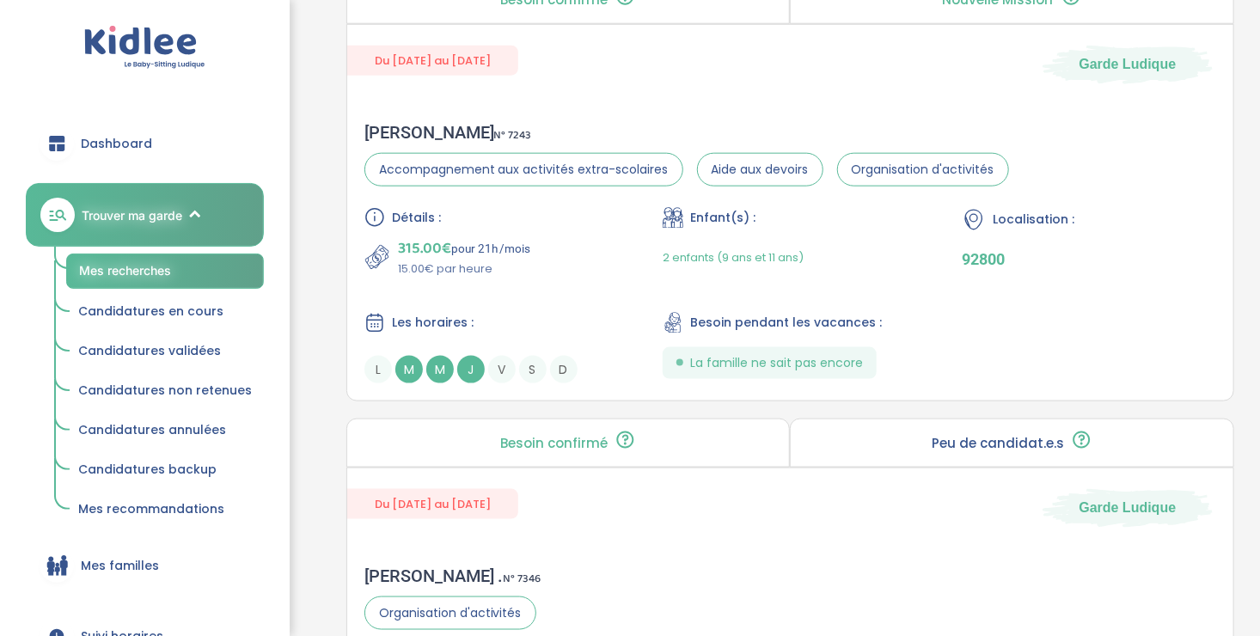
scroll to position [887, 0]
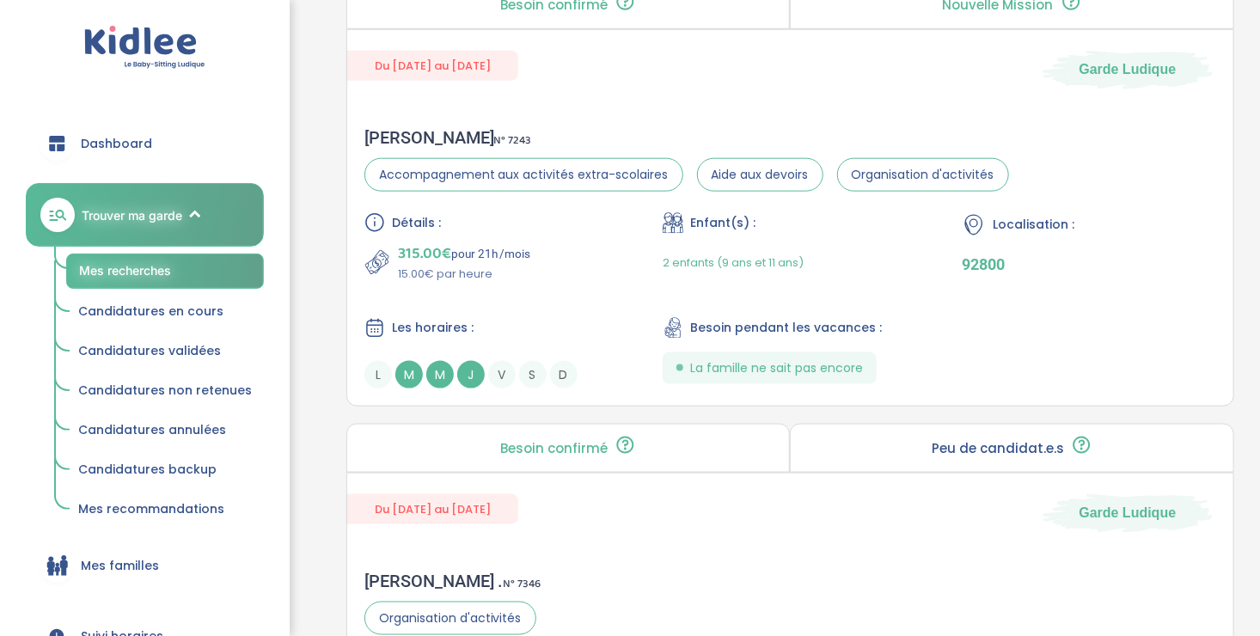
click at [551, 351] on div "Les horaires : L M M J V S D" at bounding box center [491, 352] width 254 height 71
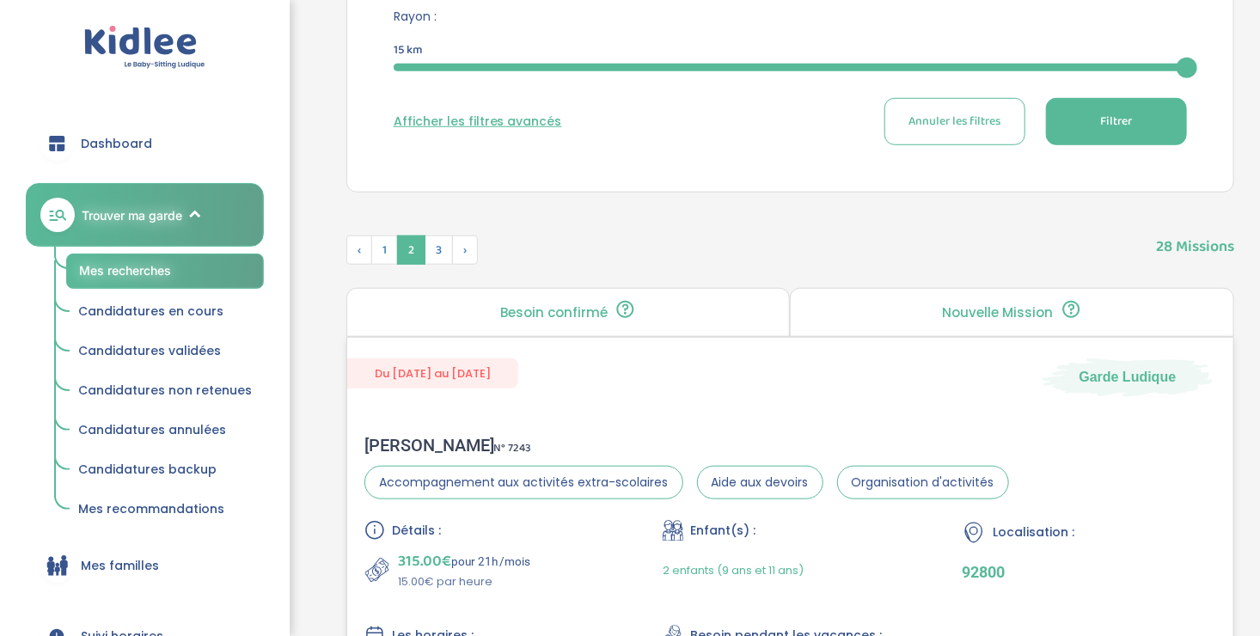
scroll to position [557, 0]
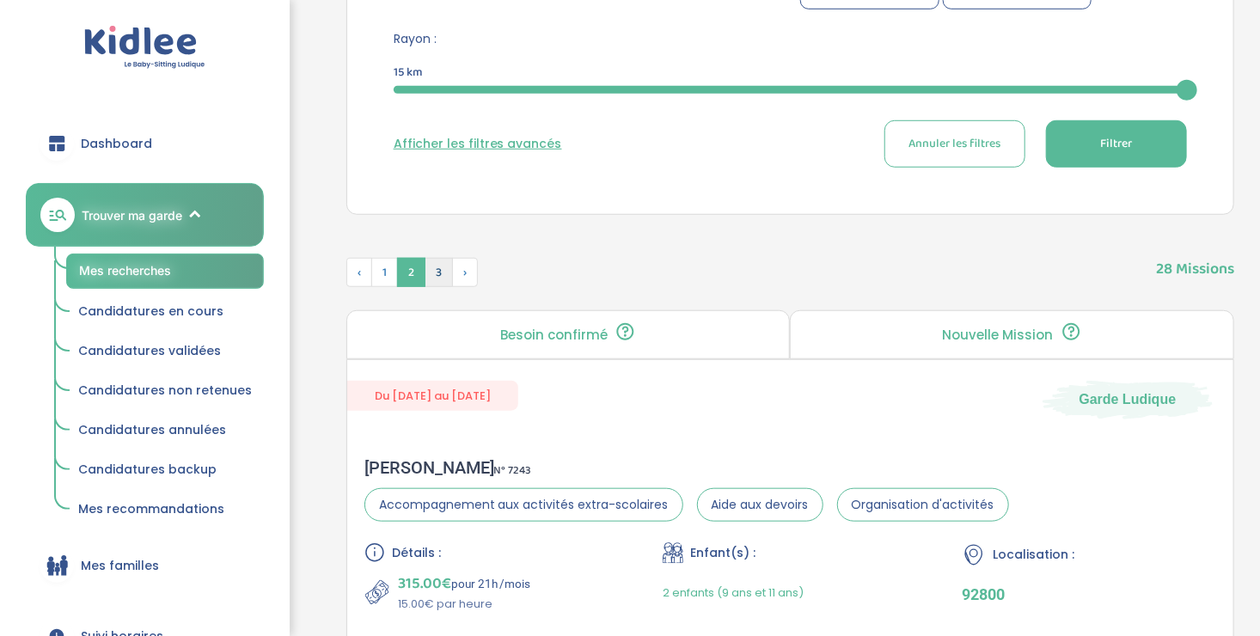
click at [435, 278] on span "3" at bounding box center [439, 272] width 28 height 29
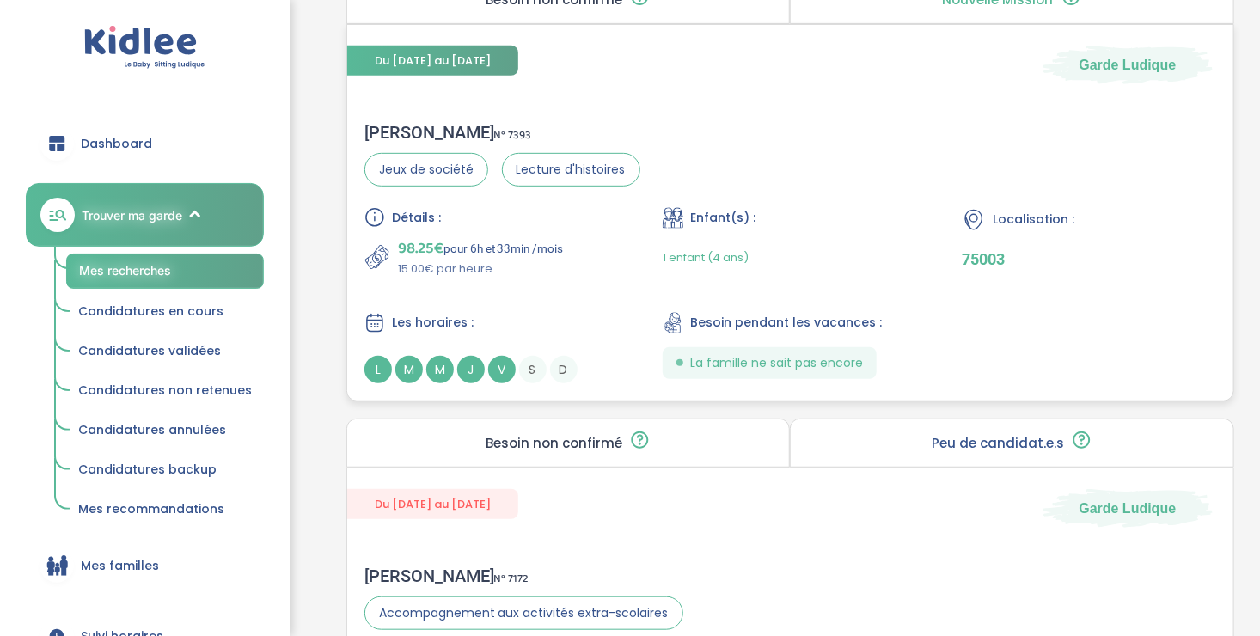
scroll to position [3508, 0]
click at [577, 256] on div "98.25€ pour 6h et 33min /mois 15.00€ par heure" at bounding box center [491, 257] width 254 height 41
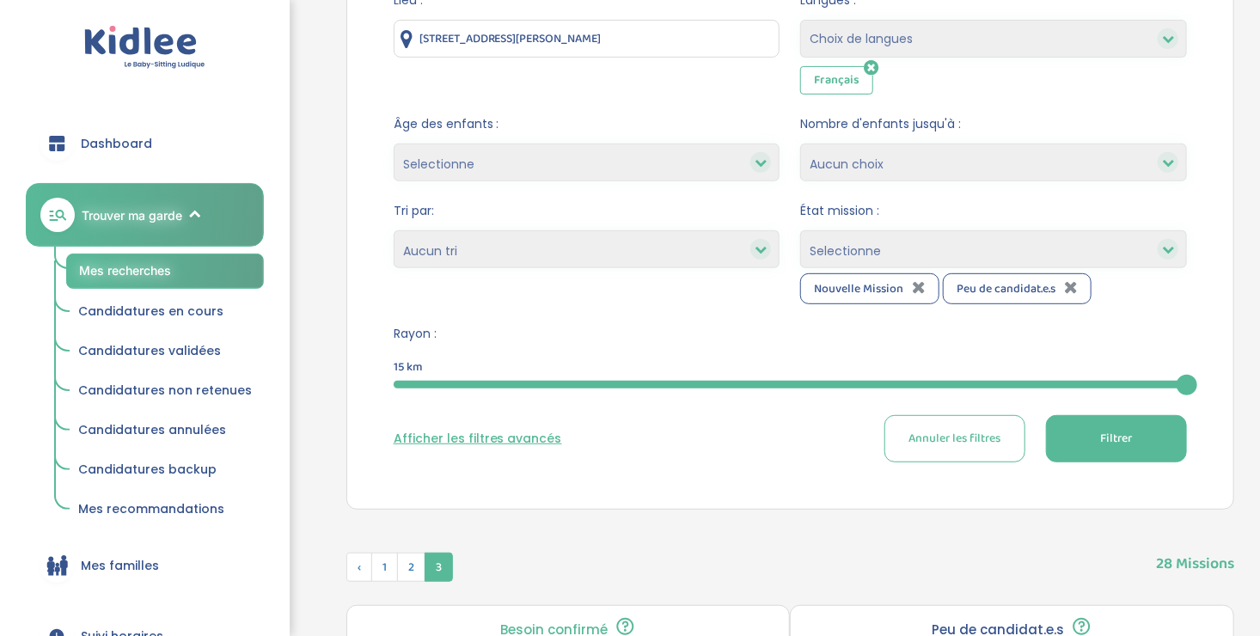
scroll to position [0, 0]
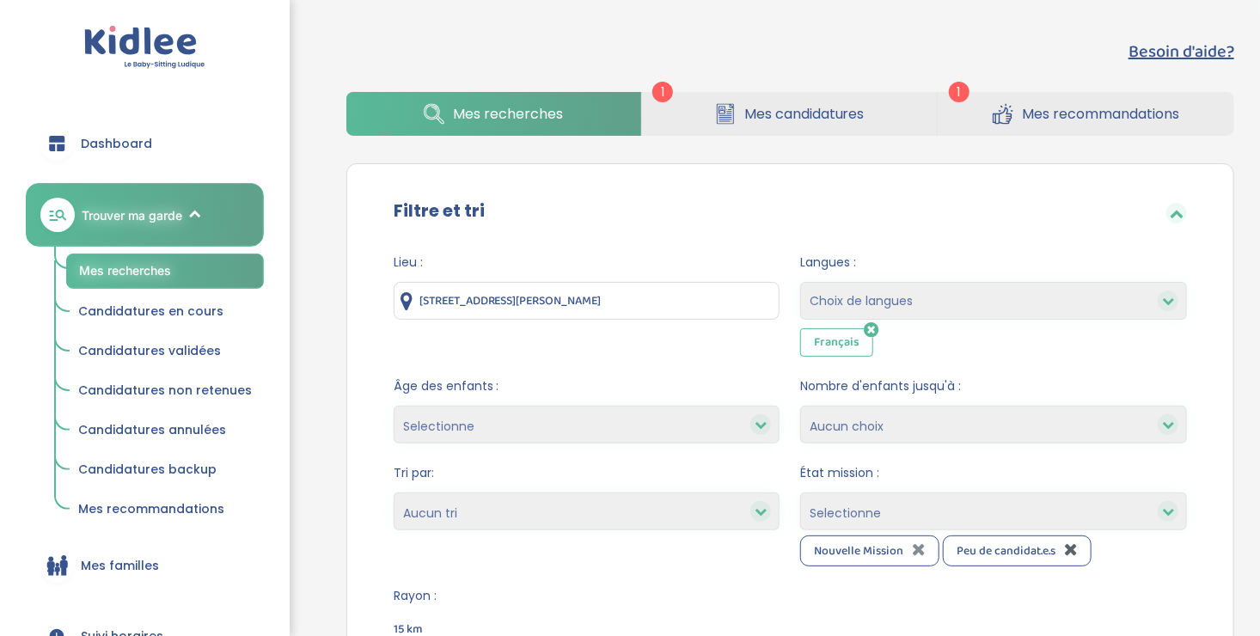
click at [1073, 547] on icon at bounding box center [1071, 549] width 14 height 17
click at [922, 555] on icon at bounding box center [919, 549] width 14 height 17
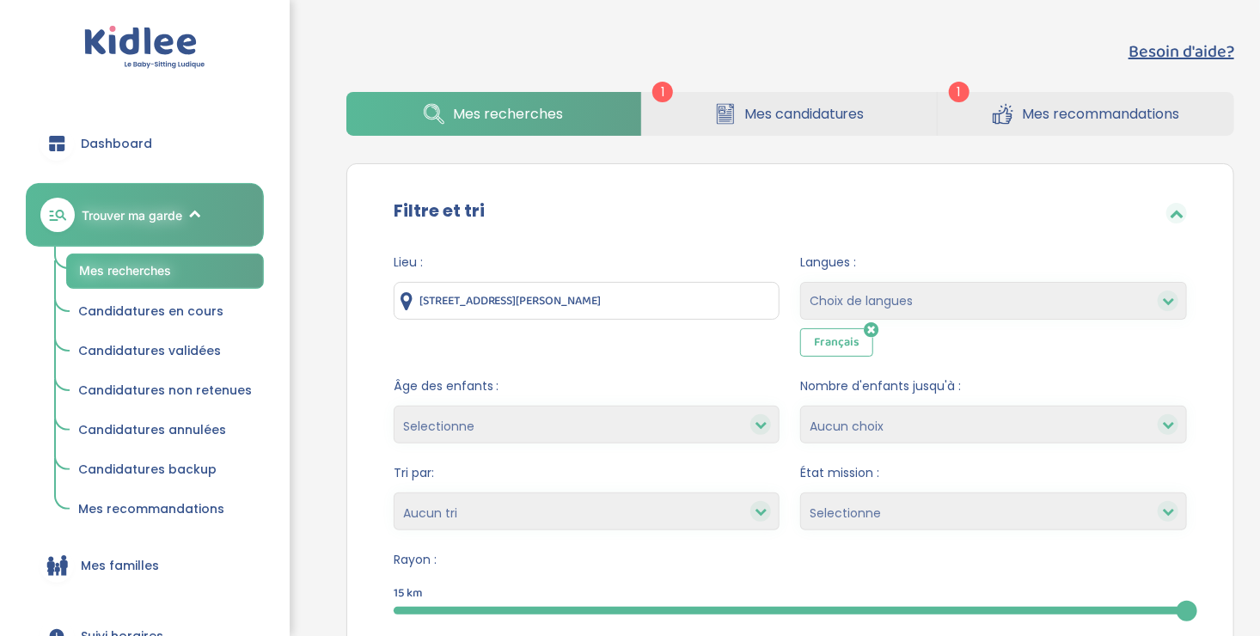
scroll to position [193, 0]
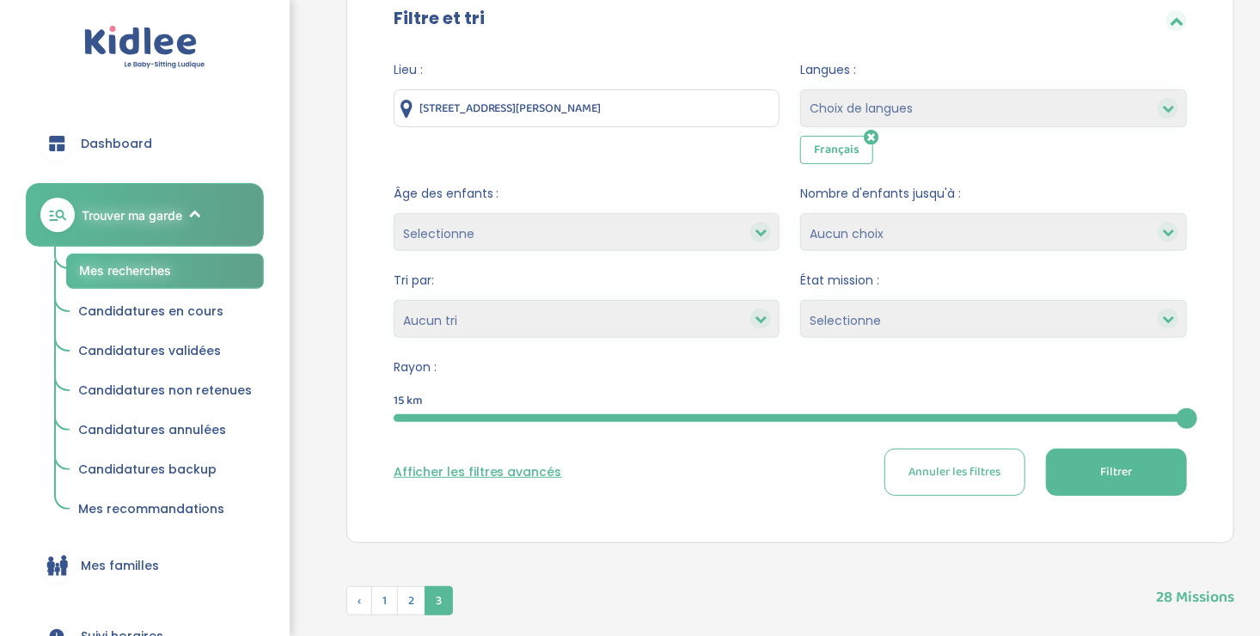
click at [1152, 464] on button "Filtrer" at bounding box center [1116, 472] width 141 height 47
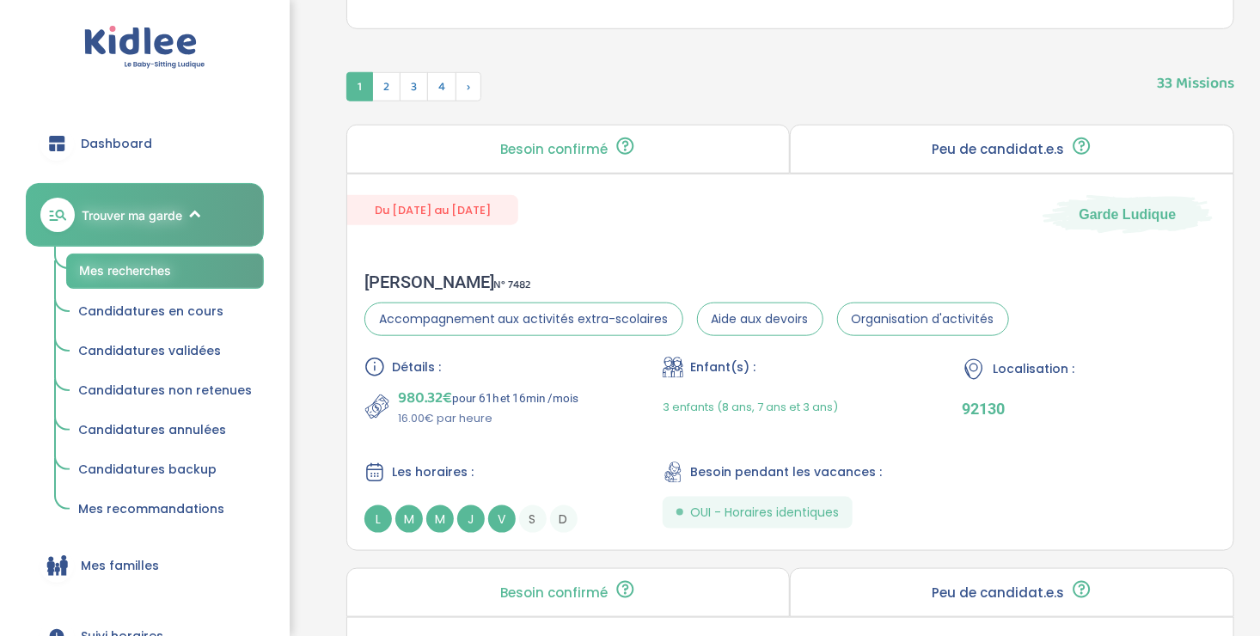
scroll to position [707, 0]
click at [599, 441] on div "Détails : 980.32€ pour 61h et 16min /mois 16.00€ par heure Enfant(s) : 3 enfant…" at bounding box center [790, 444] width 852 height 176
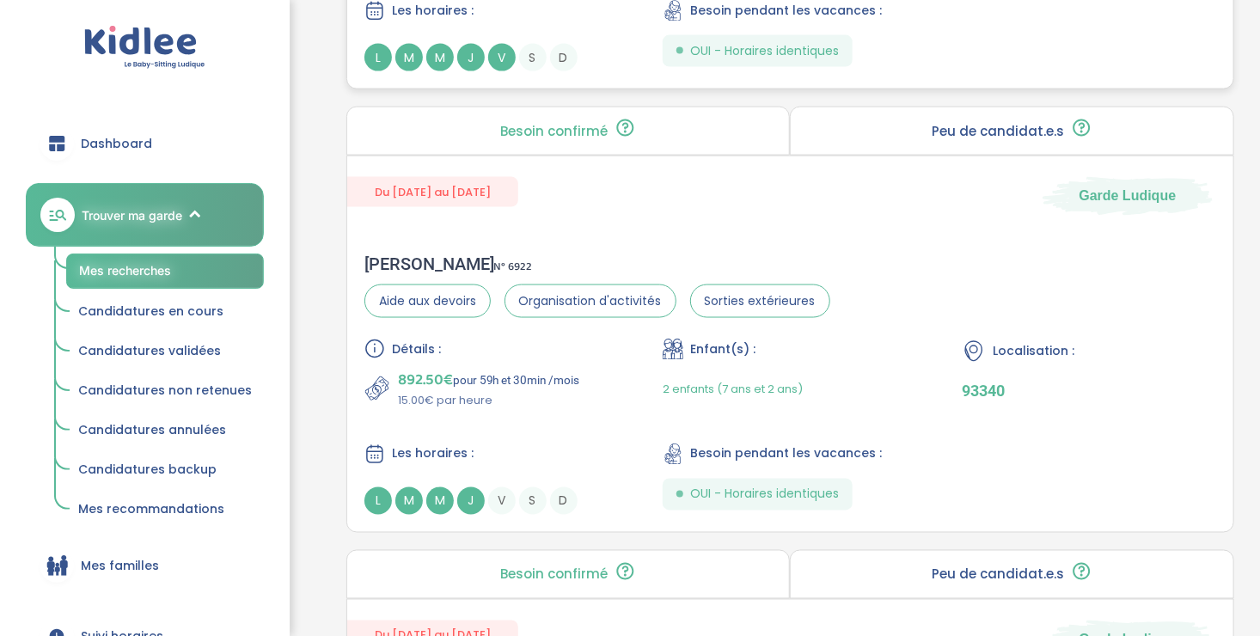
scroll to position [1169, 0]
click at [560, 416] on div "Détails : 892.50€ pour 59h et 30min /mois 15.00€ par heure Enfant(s) : 2 enfant…" at bounding box center [790, 426] width 852 height 176
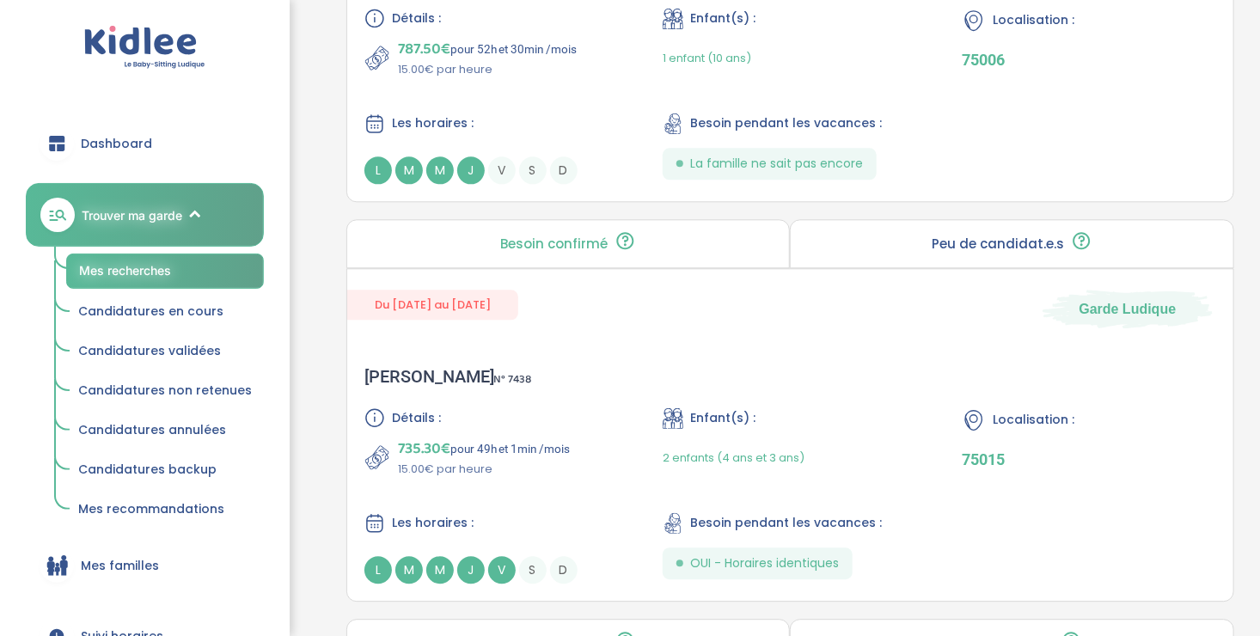
scroll to position [2097, 0]
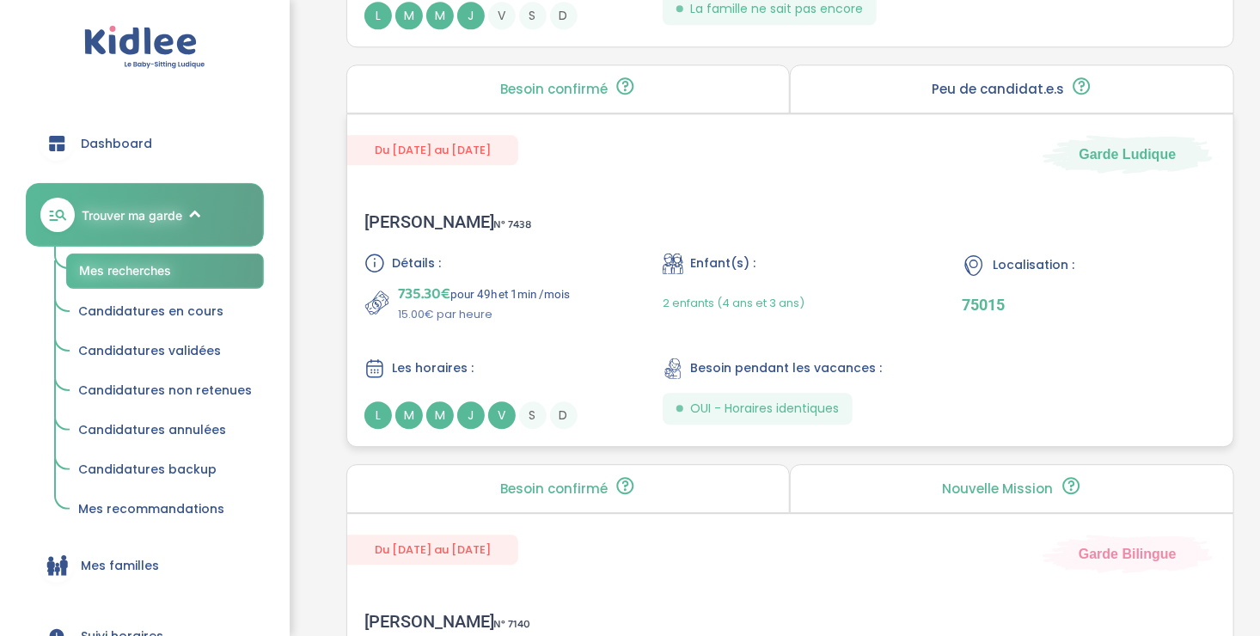
click at [578, 325] on div "Détails : 735.30€ pour 49h et 1min /mois 15.00€ par heure Enfant(s) : 2 enfants…" at bounding box center [790, 341] width 852 height 176
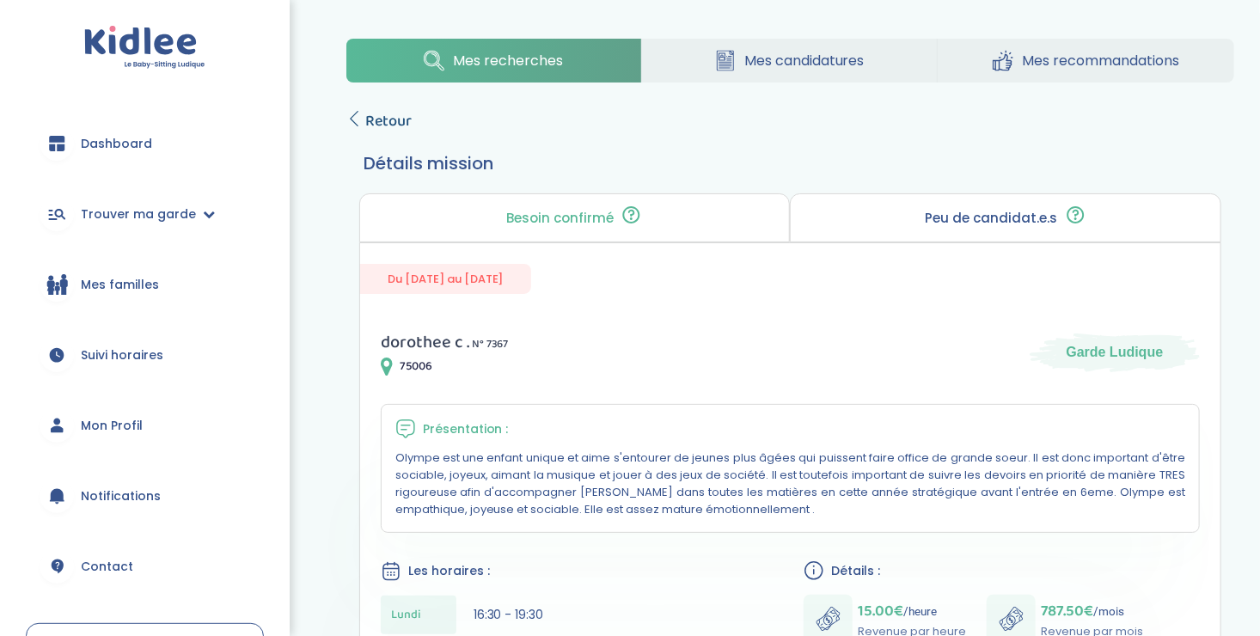
click at [352, 114] on icon at bounding box center [353, 118] width 15 height 15
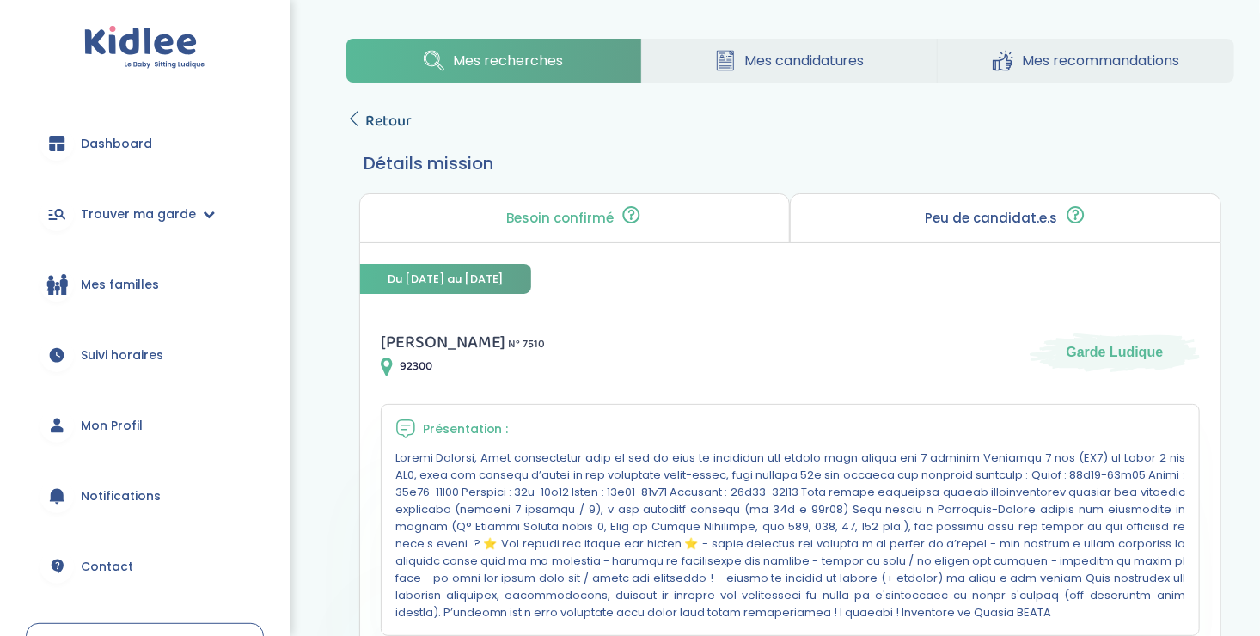
click at [356, 112] on icon at bounding box center [353, 118] width 15 height 15
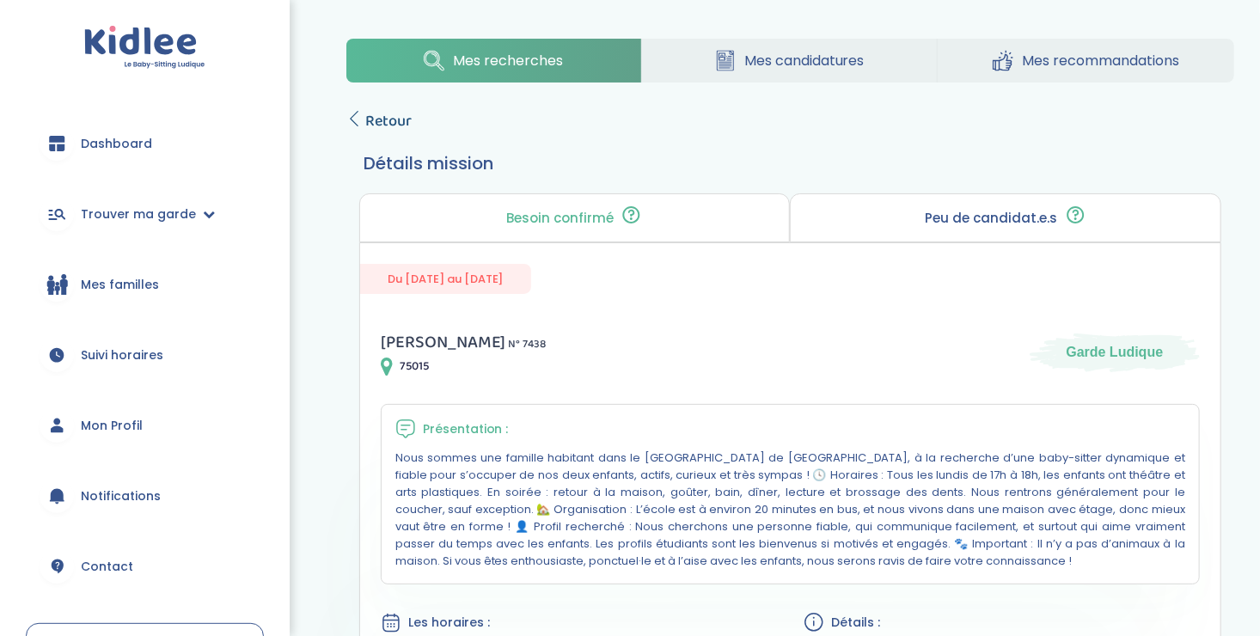
click at [350, 113] on icon at bounding box center [353, 118] width 15 height 15
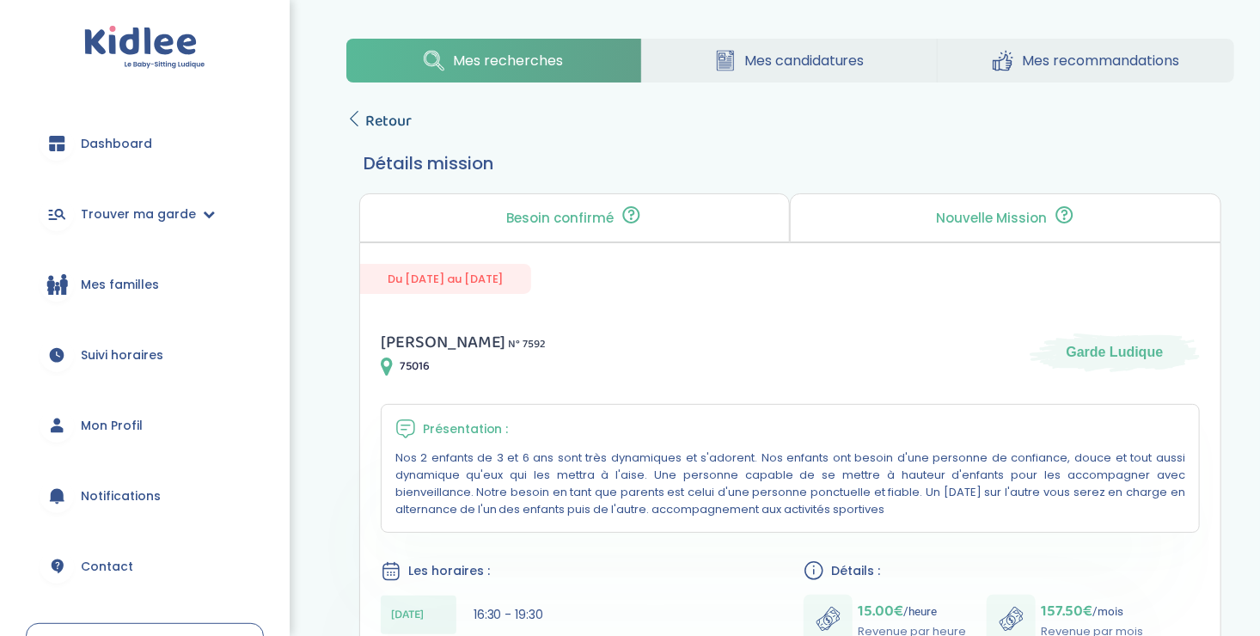
click at [357, 119] on icon at bounding box center [353, 118] width 15 height 15
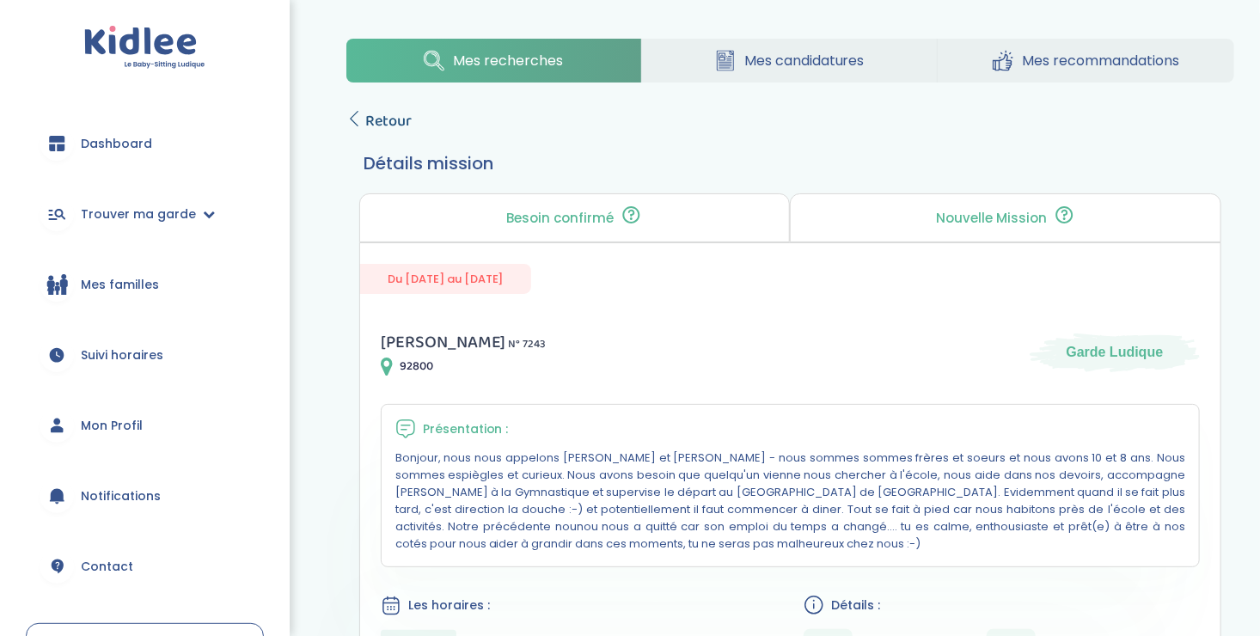
click at [350, 122] on icon at bounding box center [353, 118] width 15 height 15
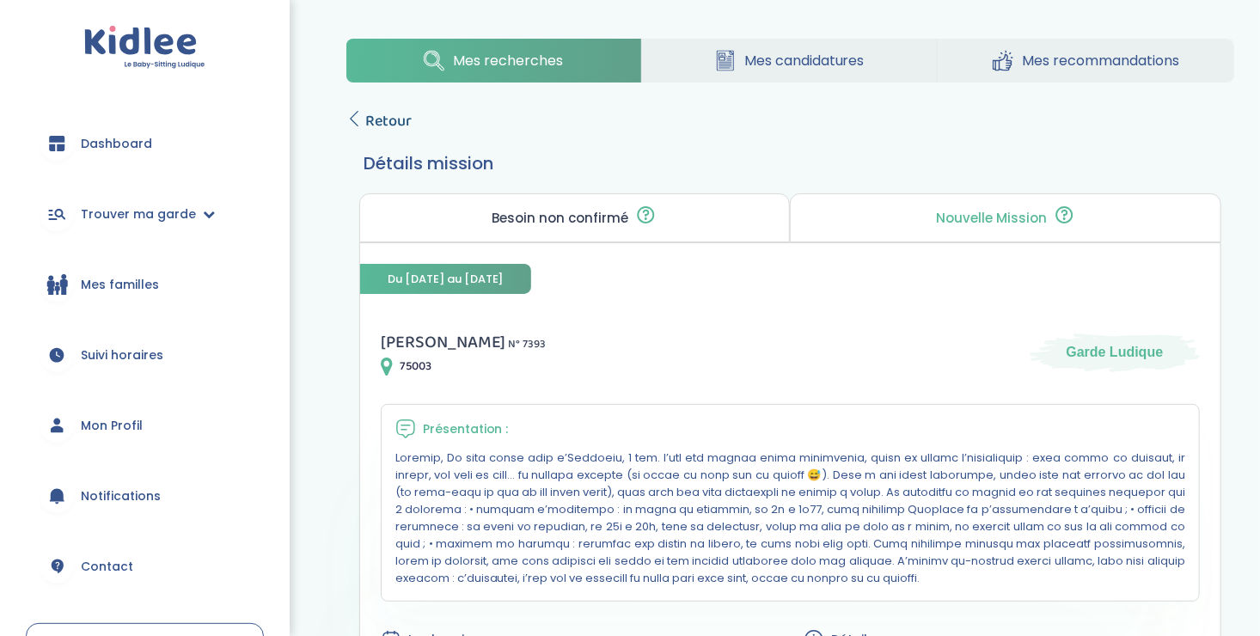
click at [363, 116] on link "Retour" at bounding box center [378, 121] width 65 height 24
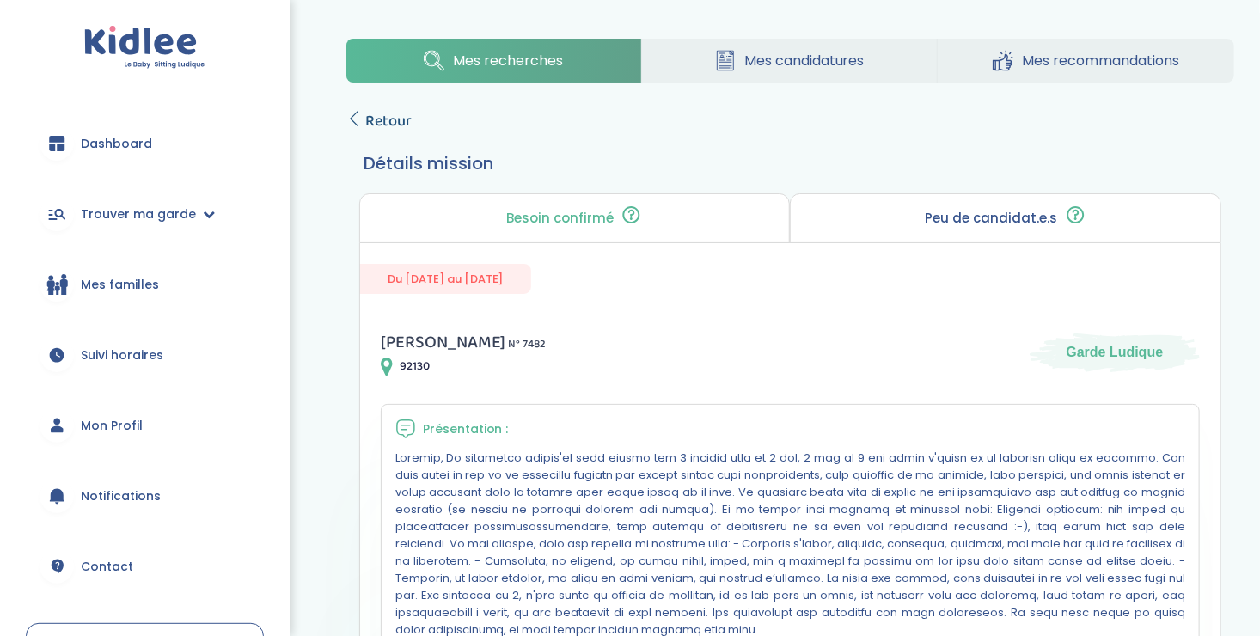
click at [363, 119] on link "Retour" at bounding box center [378, 121] width 65 height 24
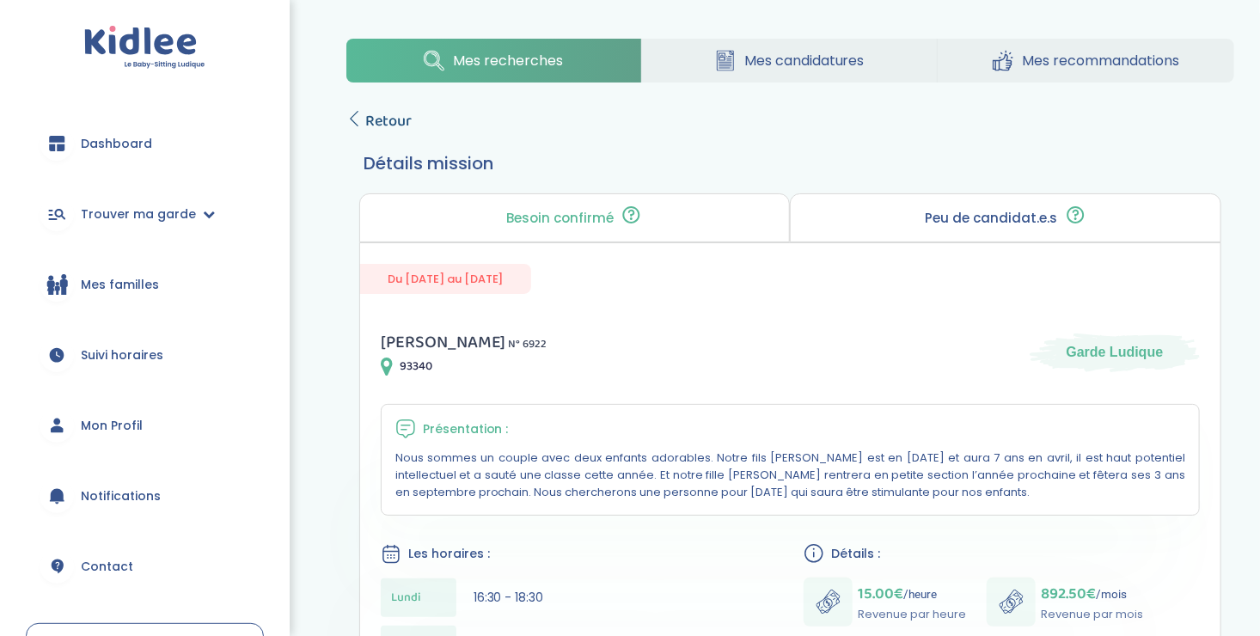
click at [357, 113] on icon at bounding box center [353, 118] width 15 height 15
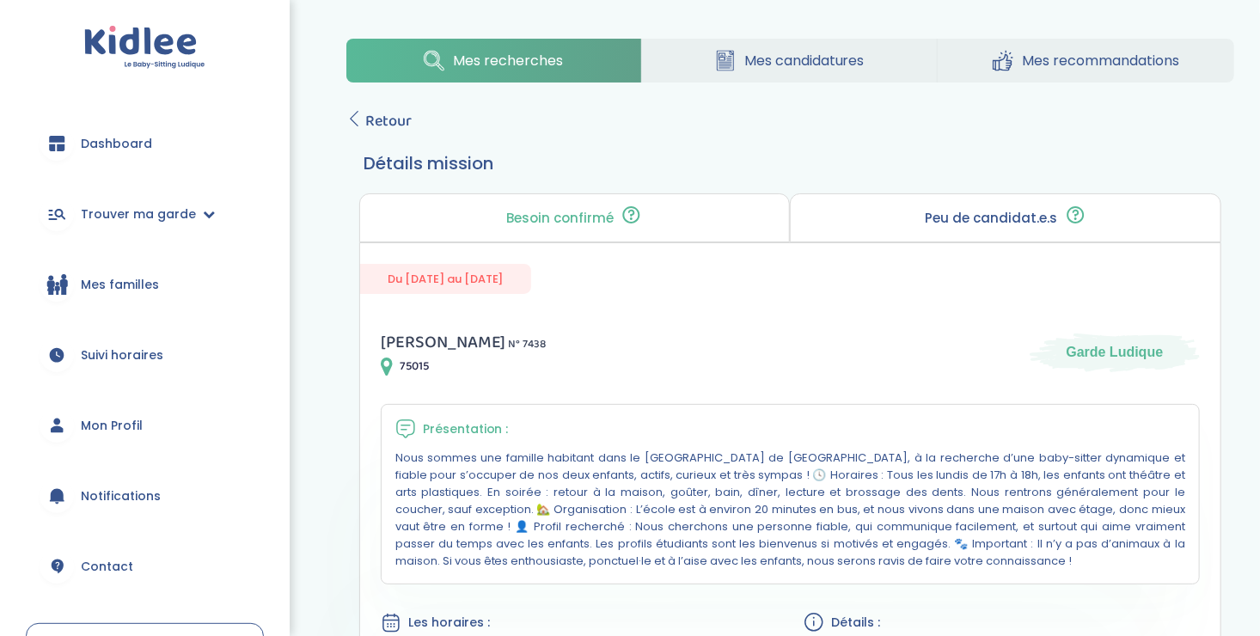
click at [787, 55] on span "Mes candidatures" at bounding box center [804, 60] width 120 height 21
